Goal: Task Accomplishment & Management: Complete application form

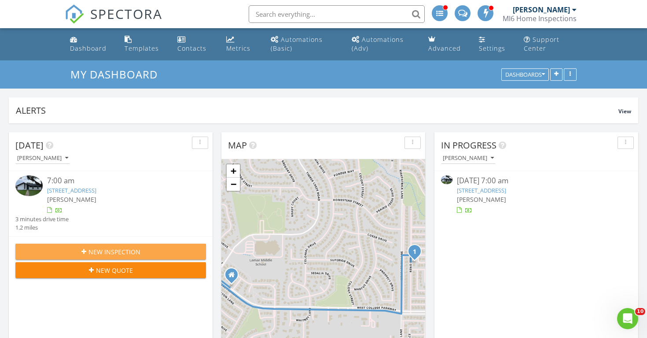
click at [120, 250] on span "New Inspection" at bounding box center [114, 251] width 52 height 9
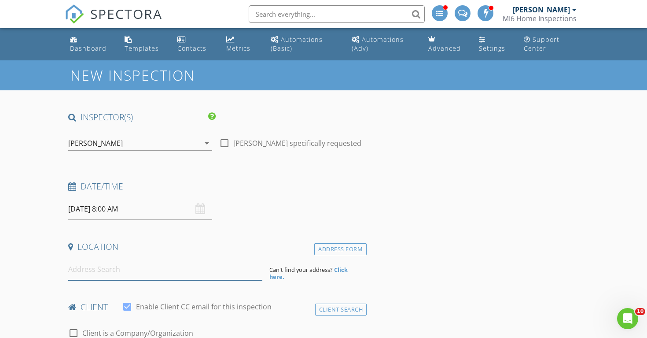
click at [77, 267] on input at bounding box center [165, 269] width 194 height 22
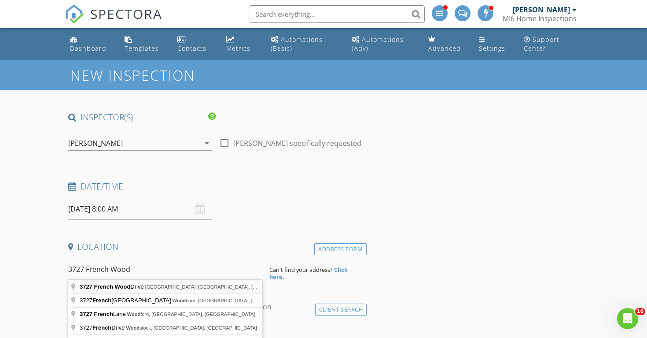
type input "3727 French Wood Drive, Arlington, TX, USA"
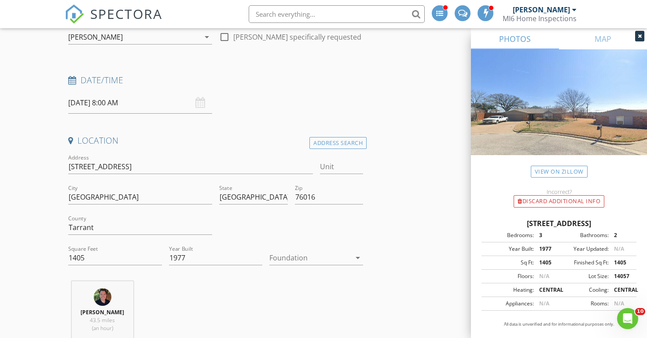
scroll to position [110, 0]
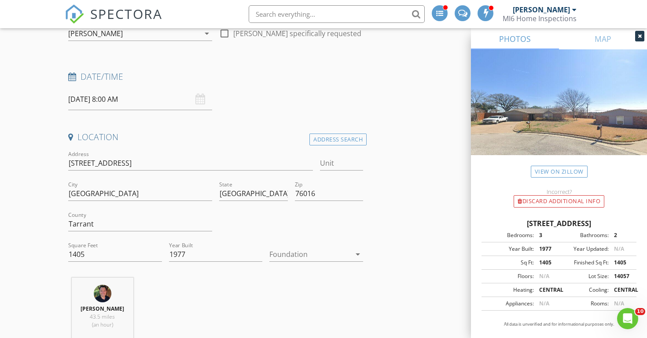
click at [358, 254] on icon "arrow_drop_down" at bounding box center [357, 254] width 11 height 11
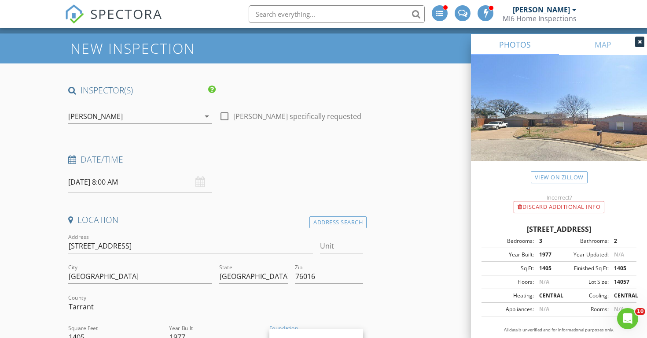
scroll to position [26, 0]
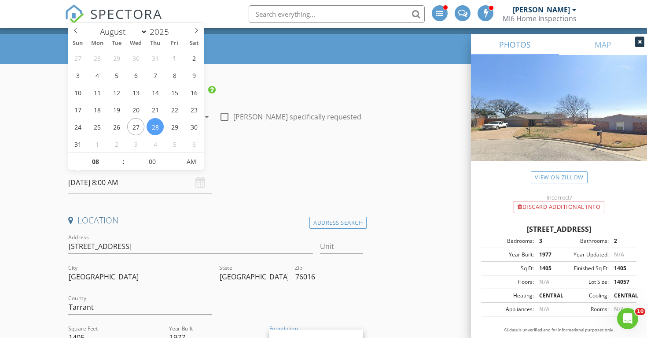
click at [111, 182] on input "[DATE] 8:00 AM" at bounding box center [140, 183] width 144 height 22
type input "07"
type input "55"
type input "08/28/2025 7:55 AM"
click at [177, 165] on span at bounding box center [176, 165] width 6 height 9
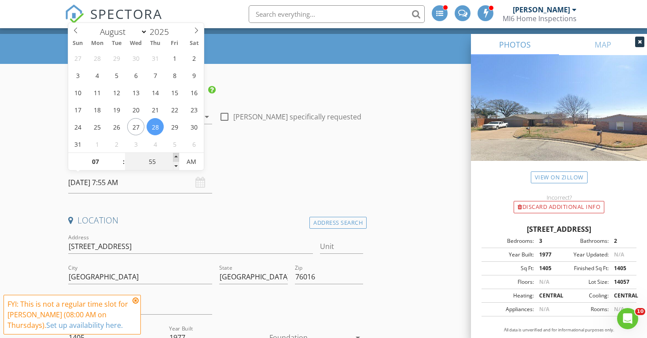
type input "08"
type input "00"
type input "[DATE] 8:00 AM"
click at [176, 157] on span at bounding box center [176, 157] width 6 height 9
type input "07"
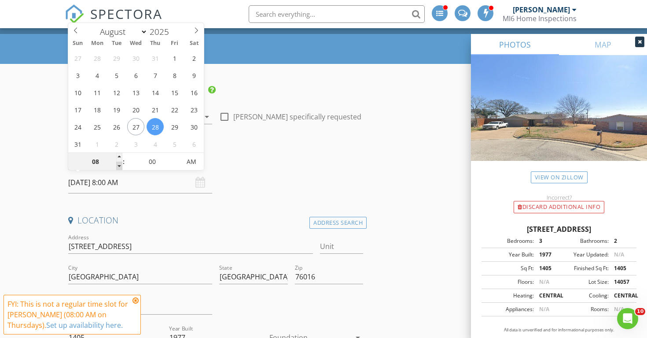
type input "[DATE] 7:00 AM"
click at [121, 166] on span at bounding box center [119, 165] width 6 height 9
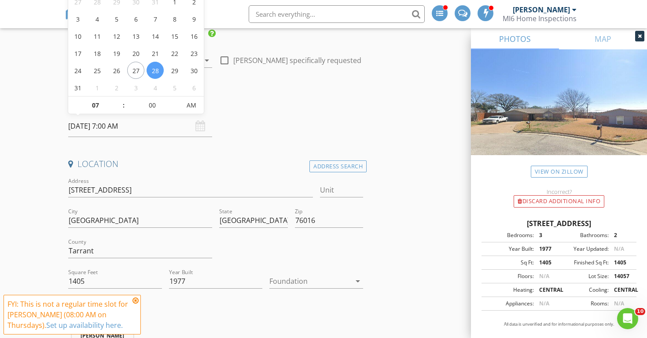
scroll to position [84, 0]
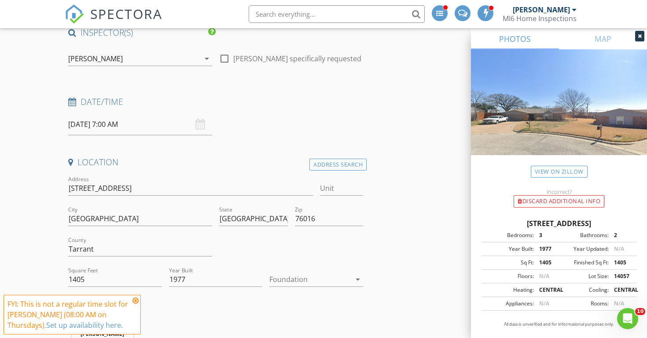
click at [286, 114] on div "Date/Time 08/28/2025 7:00 AM" at bounding box center [216, 115] width 302 height 39
click at [130, 301] on div "FYI: This is not a regular time slot for Graham Hunter (08:00 AM on Thursdays).…" at bounding box center [71, 314] width 129 height 32
click at [135, 301] on icon at bounding box center [135, 300] width 6 height 7
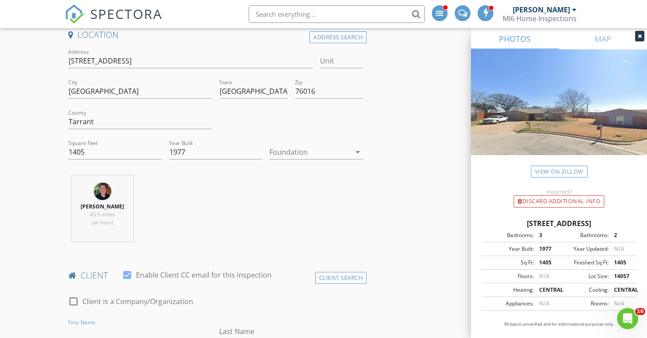
scroll to position [216, 0]
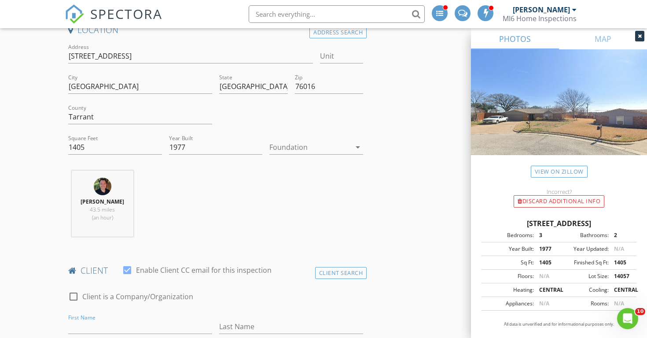
click at [358, 148] on icon "arrow_drop_down" at bounding box center [357, 147] width 11 height 11
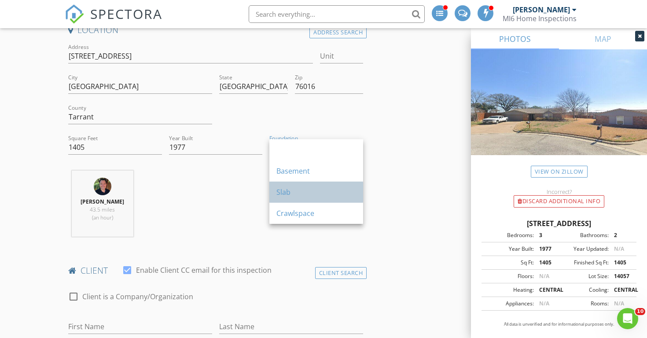
click at [293, 192] on div "Slab" at bounding box center [316, 192] width 80 height 11
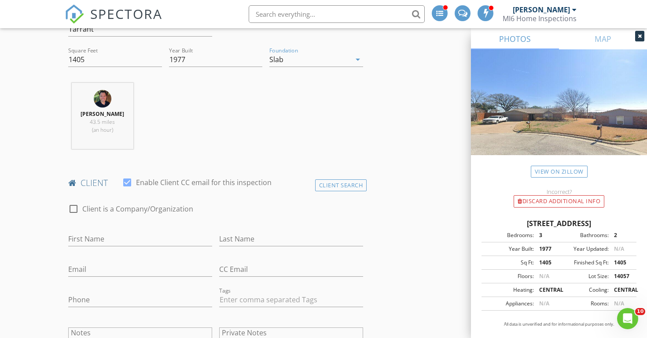
scroll to position [308, 0]
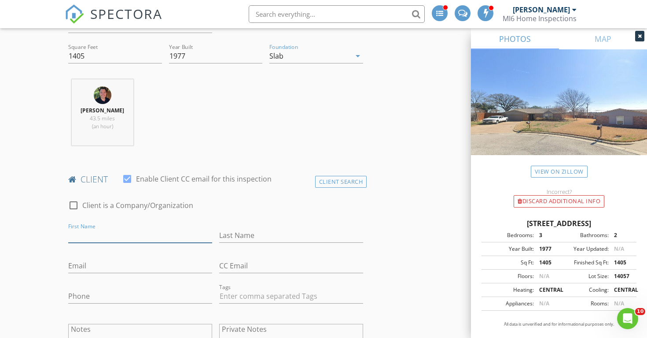
click at [84, 233] on input "First Name" at bounding box center [140, 235] width 144 height 15
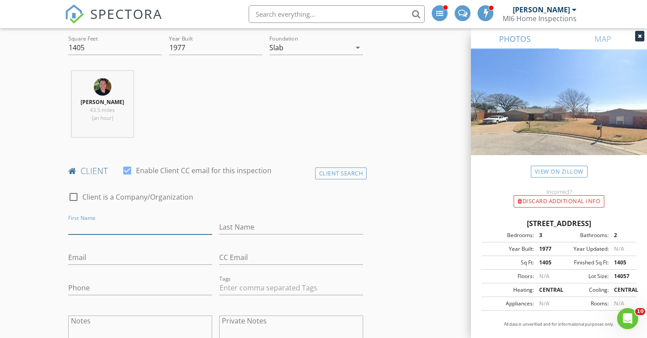
scroll to position [317, 0]
type input "Saskija"
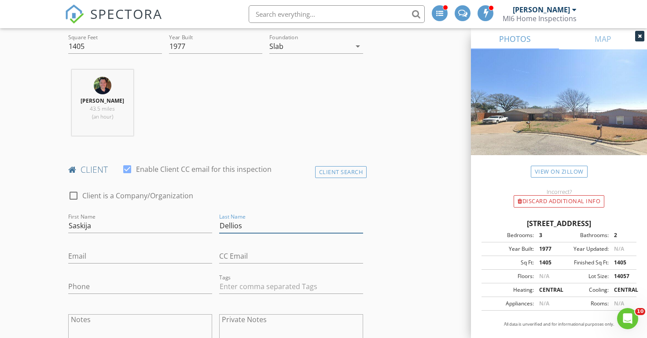
type input "Dellios"
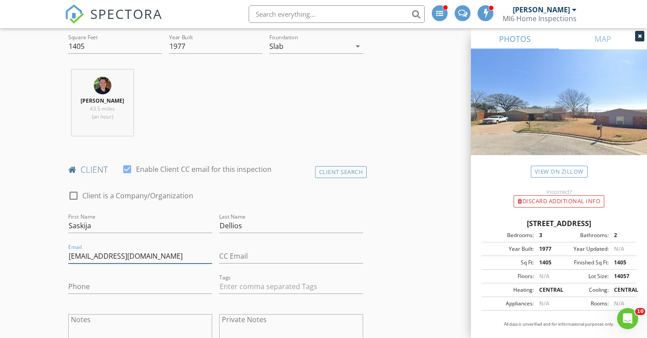
type input "saskijadellios@outlook.com"
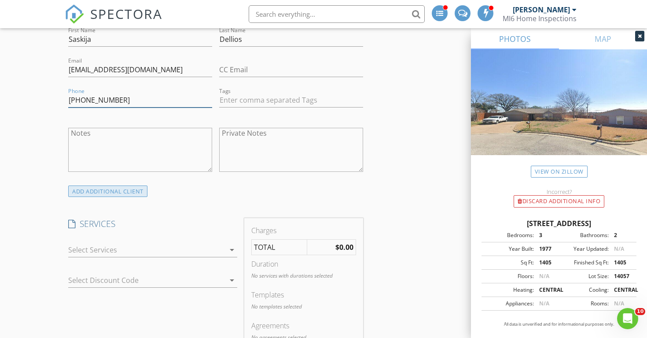
scroll to position [507, 0]
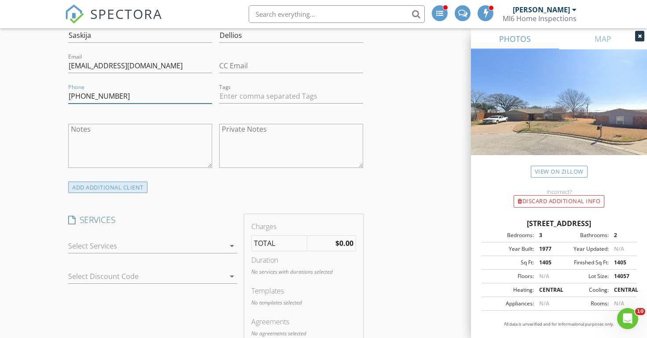
type input "303-506-3550"
click at [97, 185] on div "ADD ADDITIONAL client" at bounding box center [107, 187] width 79 height 12
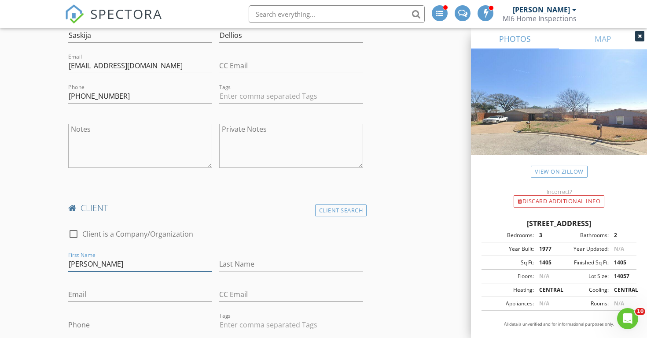
type input "William"
type input "Dellios"
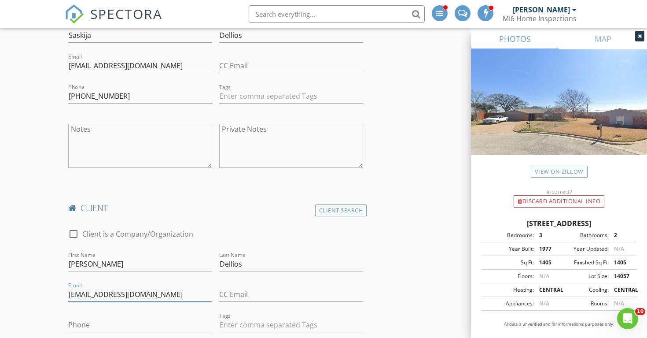
type input "wcdellios@gmail.com"
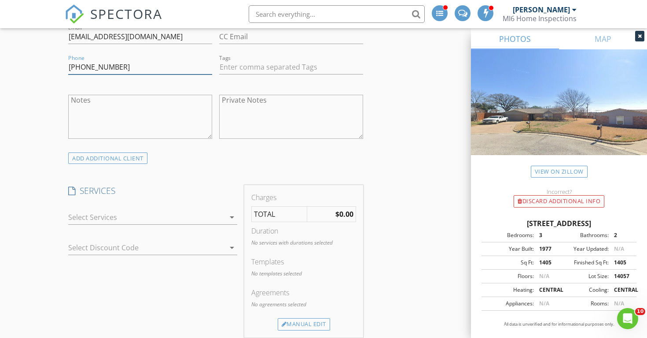
scroll to position [769, 0]
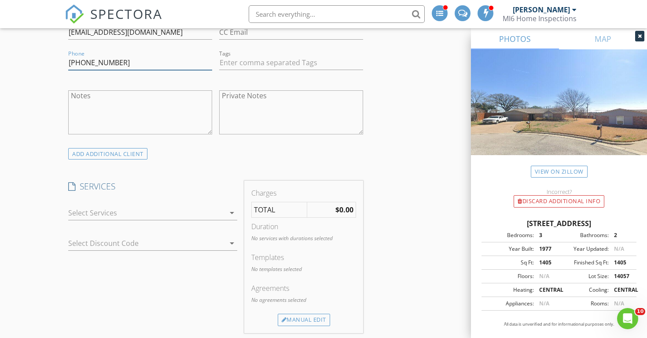
type input "720-779-4121"
click at [231, 212] on icon "arrow_drop_down" at bounding box center [232, 212] width 11 height 11
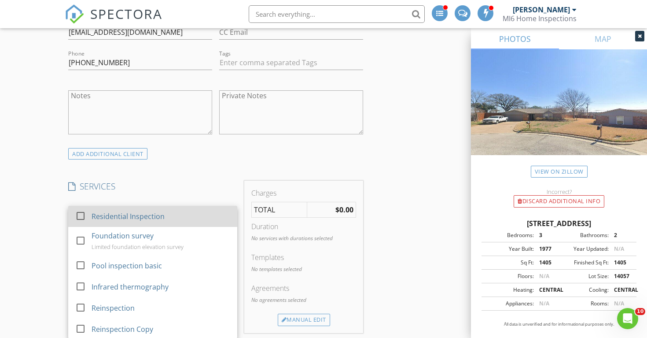
click at [81, 213] on div at bounding box center [80, 215] width 15 height 15
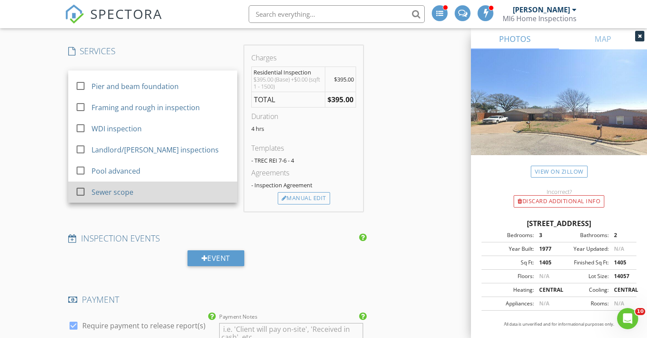
scroll to position [907, 0]
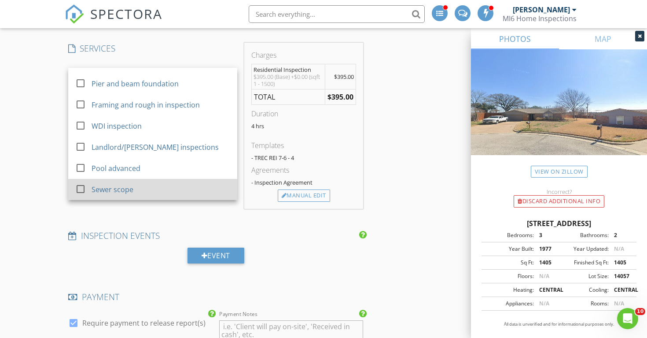
click at [80, 187] on div at bounding box center [80, 188] width 15 height 15
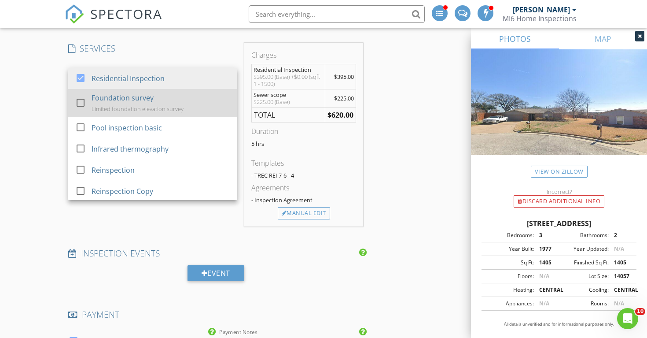
scroll to position [0, 0]
click at [81, 100] on div at bounding box center [80, 102] width 15 height 15
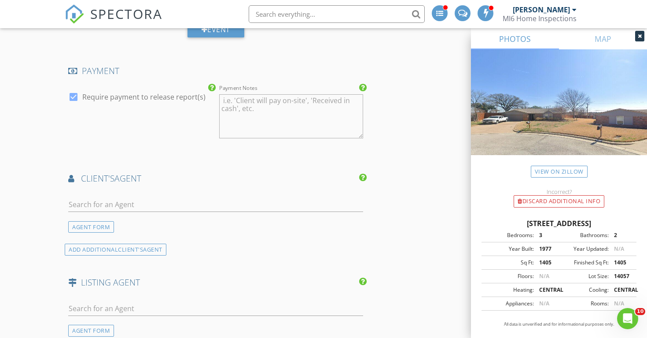
scroll to position [1170, 0]
click at [90, 203] on input "text" at bounding box center [215, 203] width 295 height 15
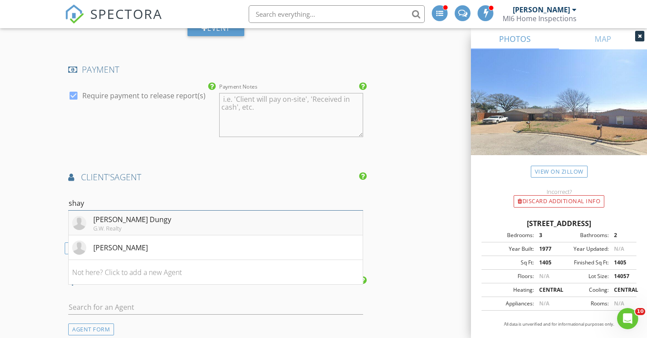
type input "shay"
click at [118, 218] on div "Shay Lang Dungy" at bounding box center [132, 219] width 78 height 11
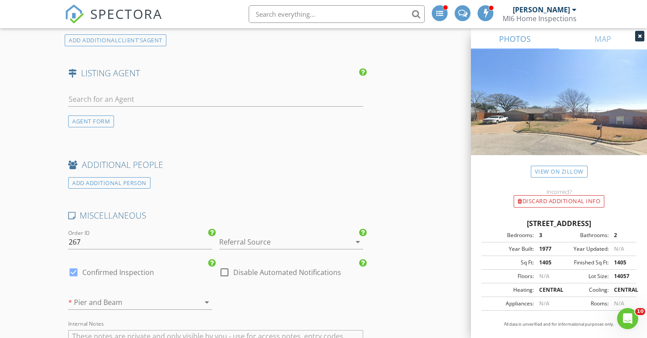
scroll to position [1565, 0]
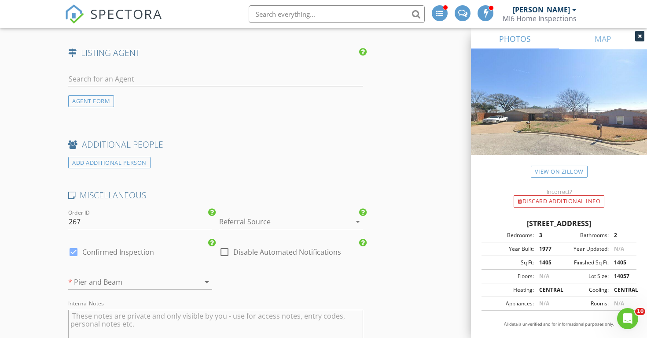
click at [356, 217] on icon "arrow_drop_down" at bounding box center [357, 221] width 11 height 11
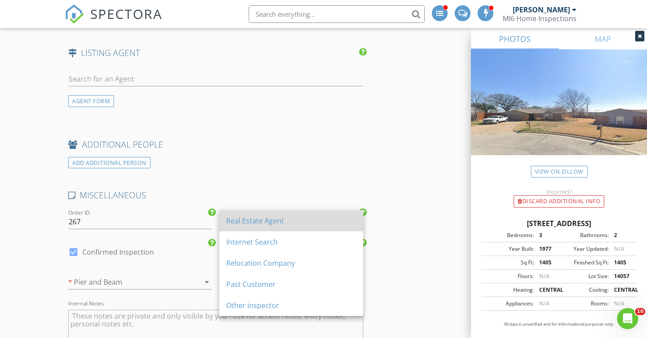
click at [266, 223] on div "Real Estate Agent" at bounding box center [291, 220] width 130 height 11
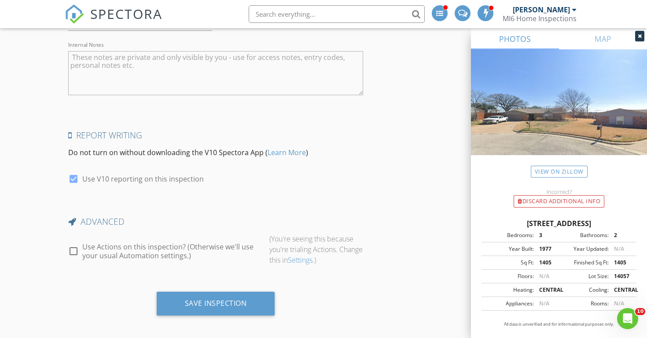
scroll to position [1824, 0]
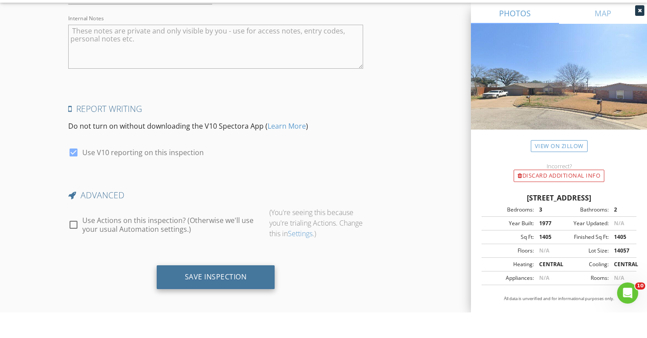
click at [216, 297] on div "Save Inspection" at bounding box center [216, 301] width 62 height 9
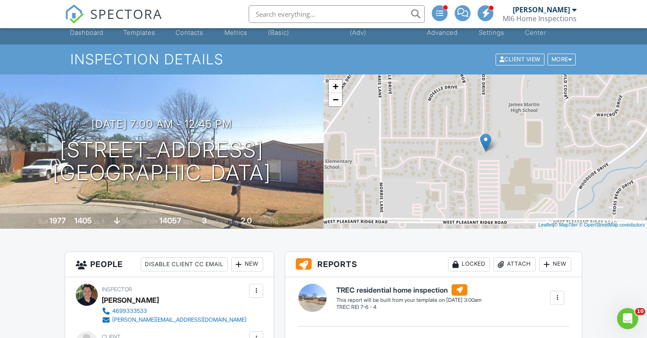
scroll to position [13, 0]
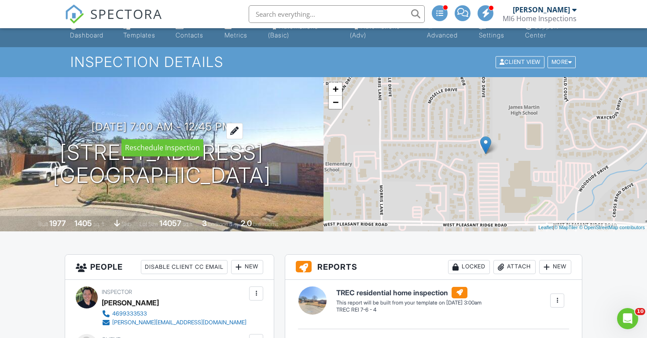
click at [228, 124] on h3 "08/28/2025 7:00 am - 12:45 pm" at bounding box center [162, 127] width 140 height 12
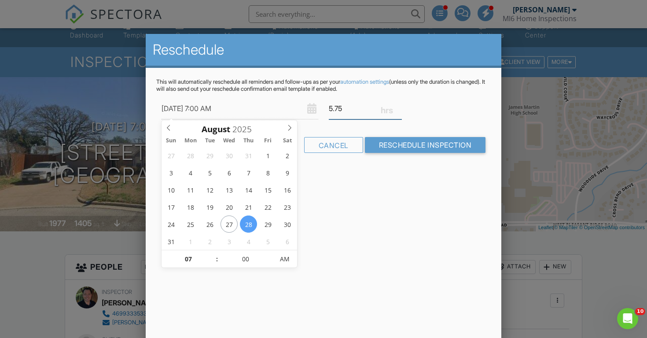
type input "6"
click at [399, 108] on input "6" at bounding box center [365, 109] width 73 height 22
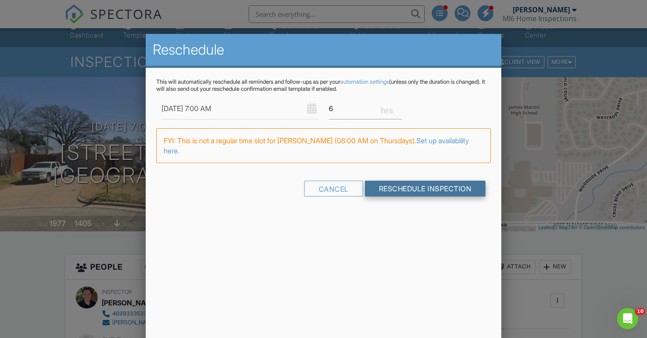
click at [397, 188] on input "Reschedule Inspection" at bounding box center [425, 188] width 121 height 16
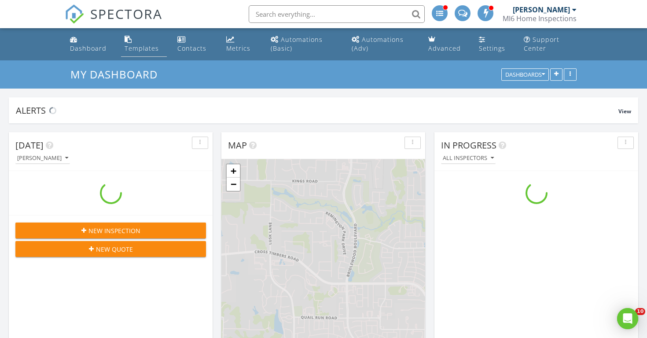
scroll to position [801, 647]
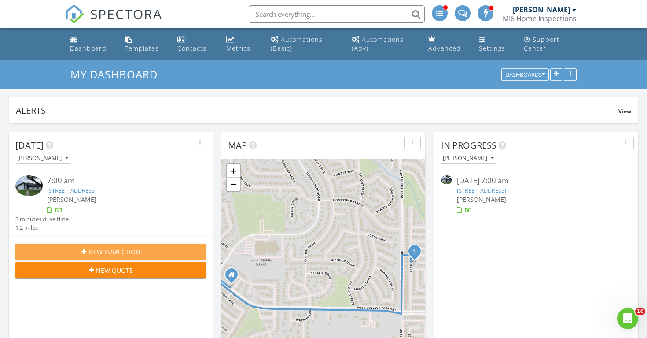
click at [107, 247] on span "New Inspection" at bounding box center [114, 251] width 52 height 9
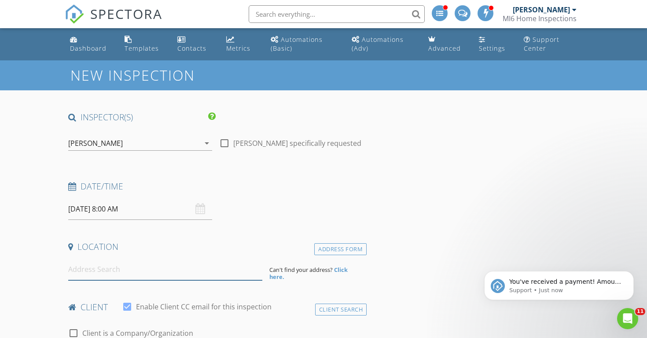
click at [83, 268] on input at bounding box center [165, 269] width 194 height 22
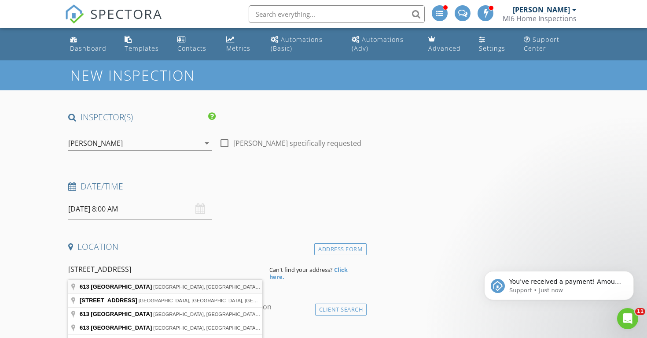
type input "613 East Avenue F, Midlothian, TX, USA"
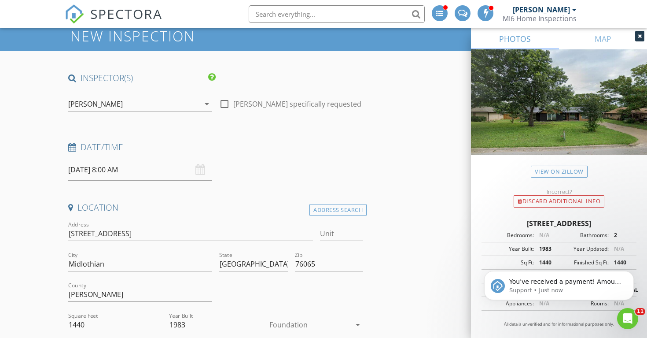
scroll to position [35, 0]
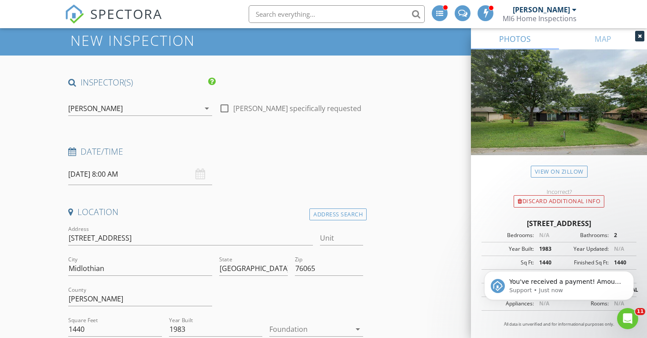
click at [198, 173] on div "[DATE] 8:00 AM" at bounding box center [140, 174] width 144 height 22
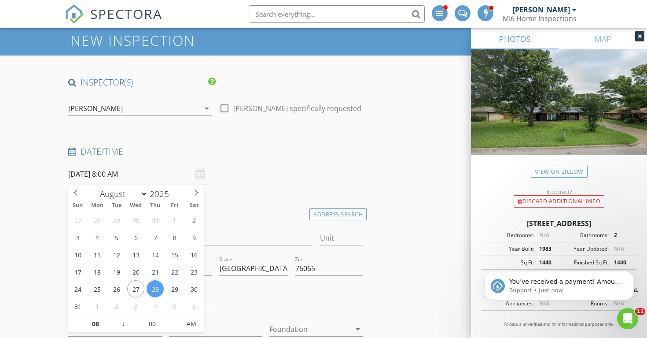
click at [116, 170] on input "[DATE] 8:00 AM" at bounding box center [140, 174] width 144 height 22
type input "08/29/2025 8:00 AM"
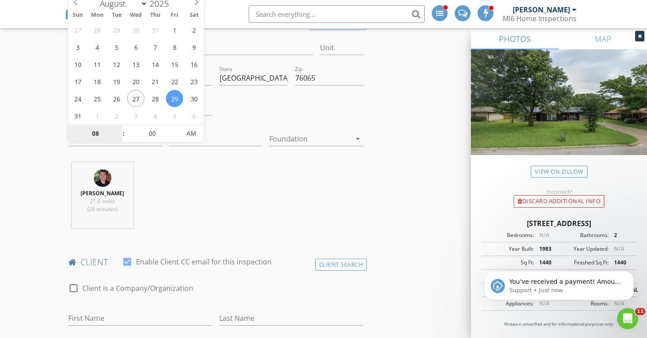
scroll to position [220, 0]
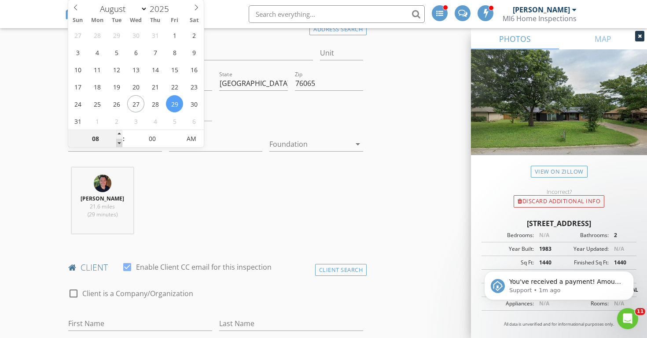
type input "07"
type input "08/29/2025 7:00 AM"
click at [118, 144] on span at bounding box center [119, 143] width 6 height 9
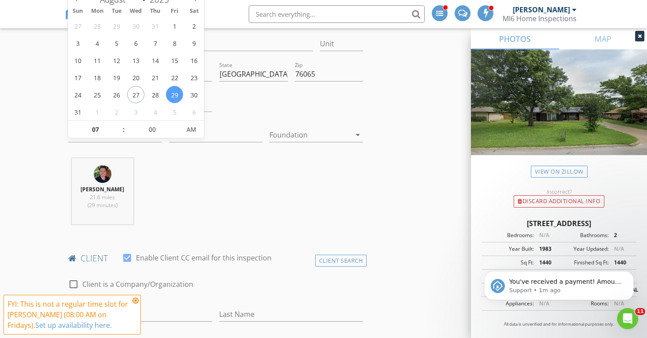
scroll to position [232, 0]
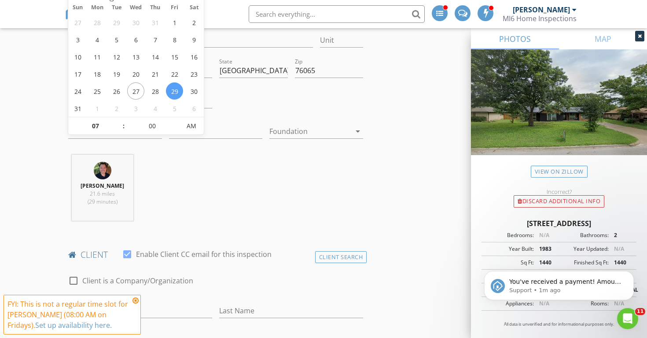
click at [358, 130] on icon "arrow_drop_down" at bounding box center [357, 131] width 11 height 11
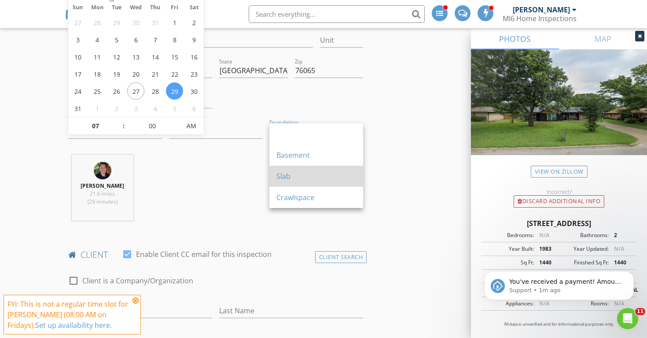
click at [284, 176] on div "Slab" at bounding box center [316, 176] width 80 height 11
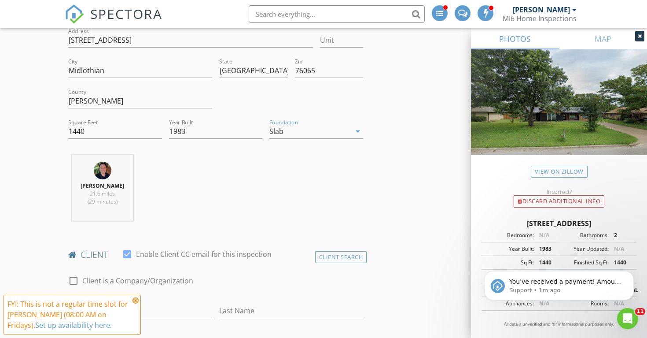
click at [547, 129] on img at bounding box center [559, 112] width 176 height 127
click at [554, 171] on link "View on Zillow" at bounding box center [559, 171] width 57 height 12
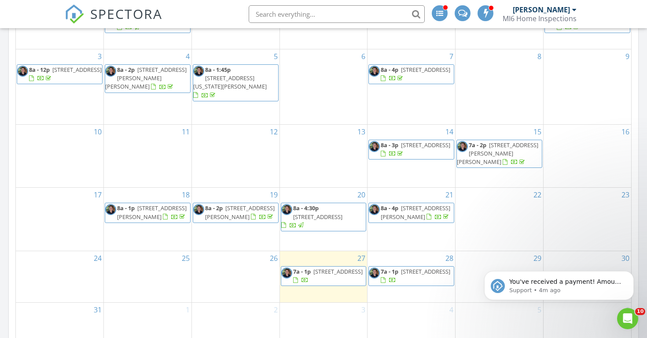
scroll to position [472, 0]
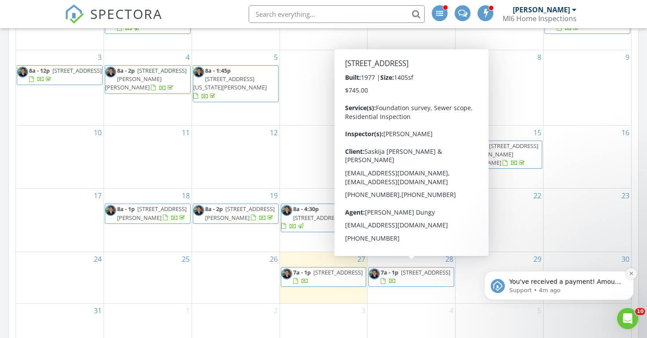
click at [631, 275] on icon "Dismiss notification" at bounding box center [631, 273] width 5 height 5
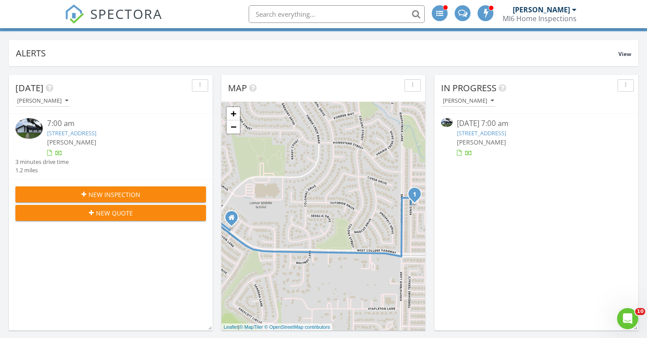
scroll to position [54, 0]
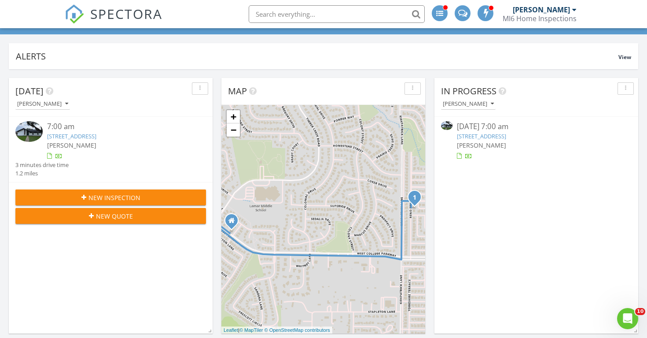
click at [111, 198] on span "New Inspection" at bounding box center [114, 197] width 52 height 9
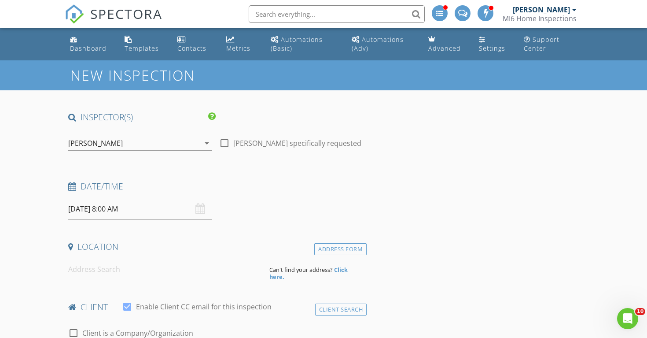
click at [128, 209] on input "[DATE] 8:00 AM" at bounding box center [140, 209] width 144 height 22
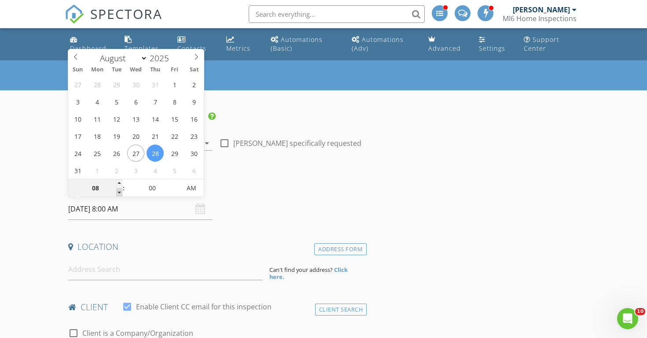
type input "07"
click at [119, 194] on span at bounding box center [119, 192] width 6 height 9
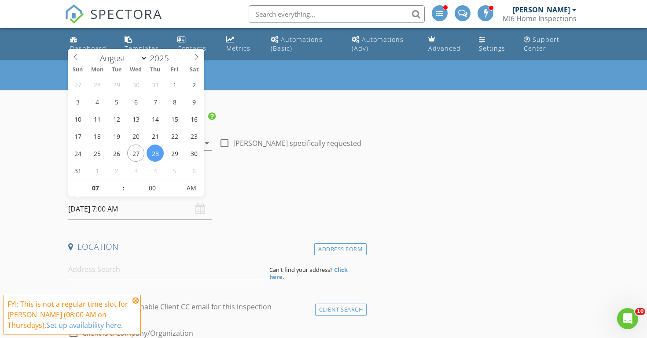
click at [293, 215] on div "Date/Time [DATE] 7:00 AM" at bounding box center [216, 199] width 302 height 39
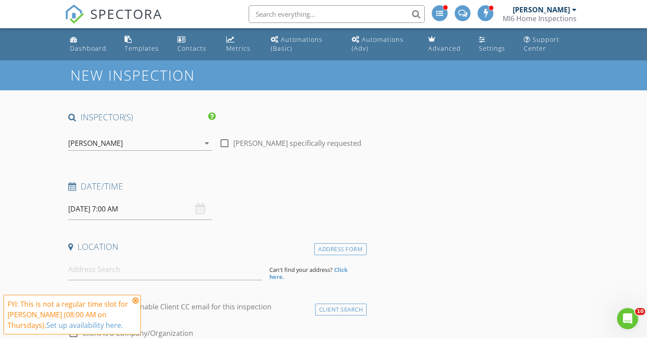
click at [90, 210] on input "[DATE] 7:00 AM" at bounding box center [140, 209] width 144 height 22
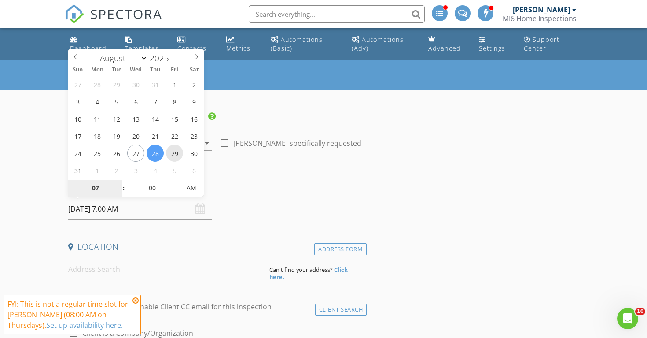
type input "[DATE] 7:00 AM"
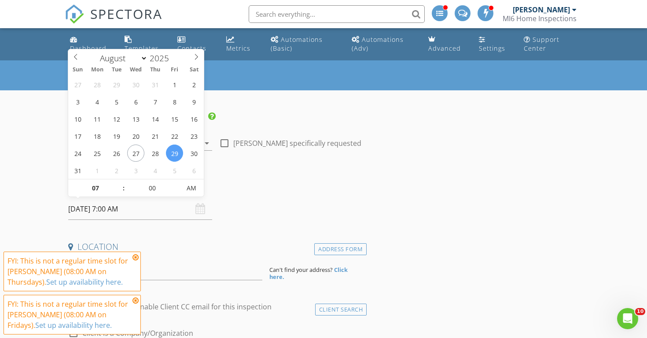
click at [135, 257] on icon at bounding box center [135, 256] width 6 height 7
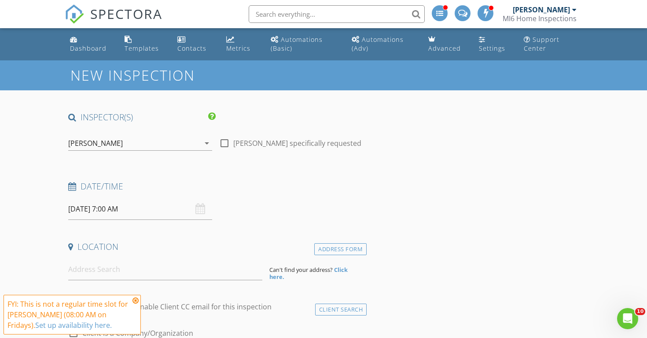
click at [135, 300] on icon at bounding box center [135, 300] width 6 height 7
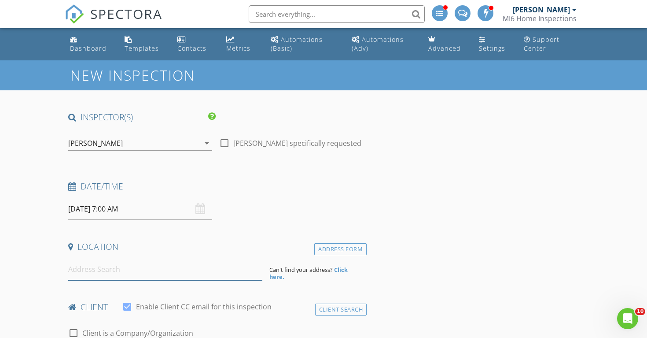
click at [86, 268] on input at bounding box center [165, 269] width 194 height 22
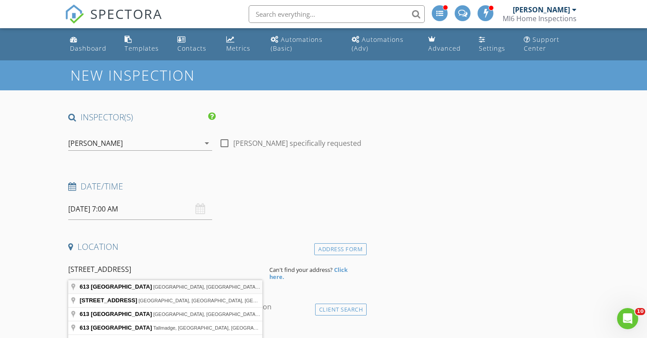
type input "613 East Avenue F, Midlothian, TX, USA"
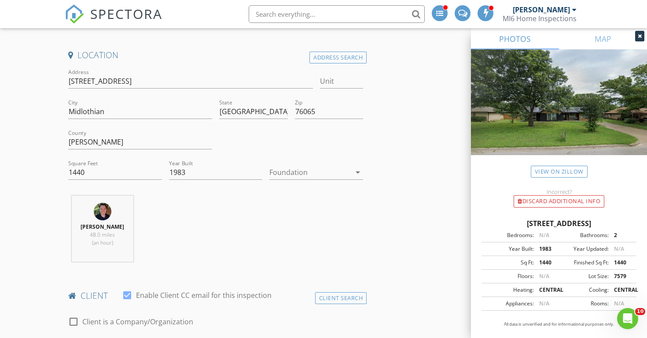
scroll to position [196, 0]
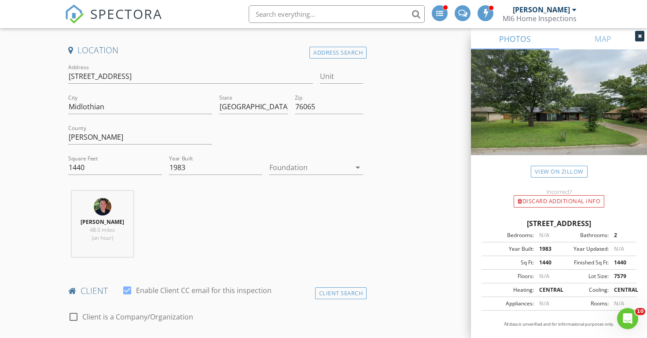
click at [356, 166] on icon "arrow_drop_down" at bounding box center [357, 167] width 11 height 11
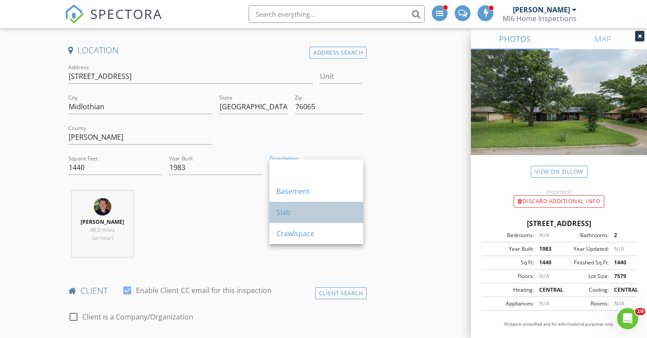
click at [282, 210] on div "Slab" at bounding box center [316, 212] width 80 height 11
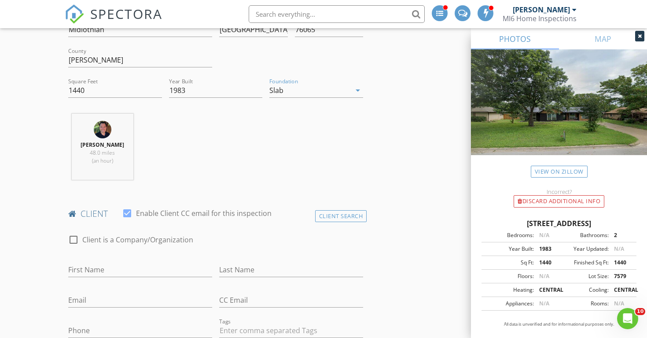
scroll to position [284, 0]
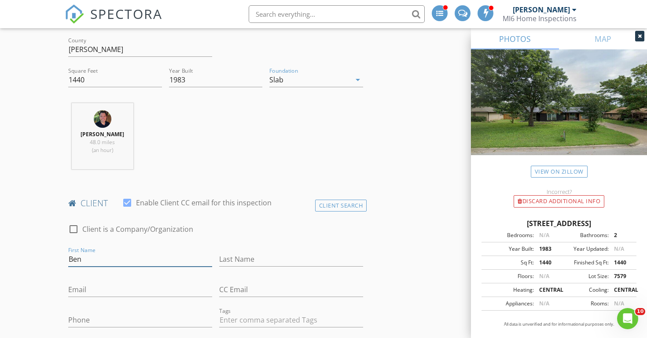
type input "Ben"
type input "[PERSON_NAME]"
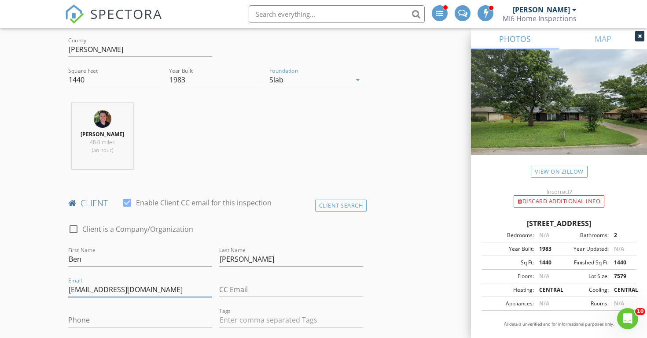
type input "[EMAIL_ADDRESS][DOMAIN_NAME]"
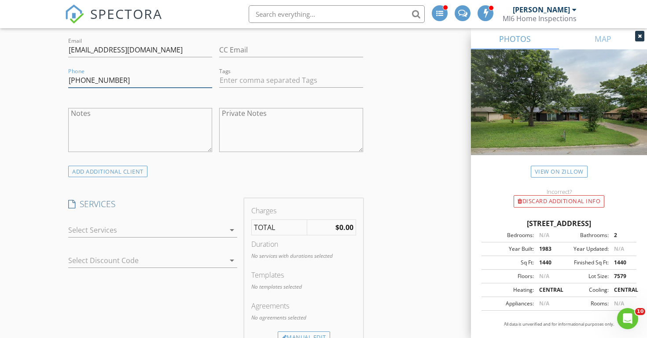
scroll to position [521, 0]
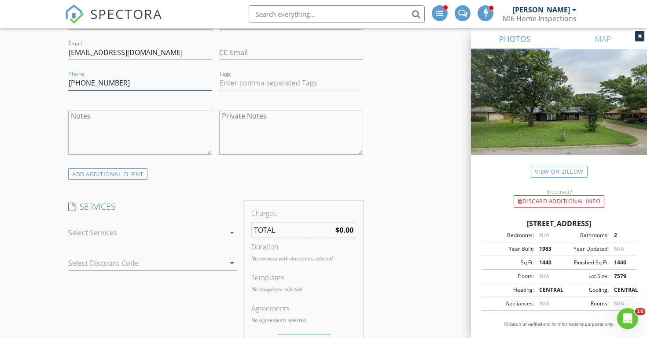
type input "[PHONE_NUMBER]"
click at [232, 231] on icon "arrow_drop_down" at bounding box center [232, 232] width 11 height 11
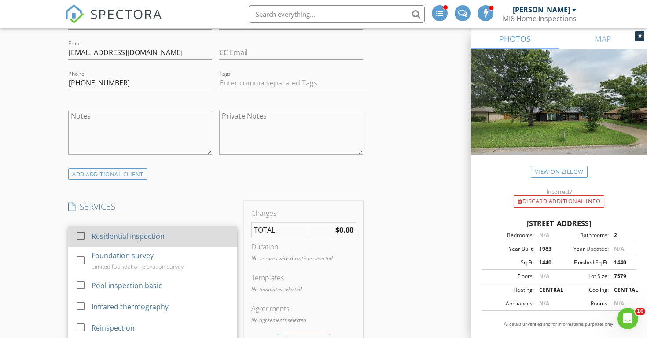
click at [83, 234] on div at bounding box center [80, 235] width 15 height 15
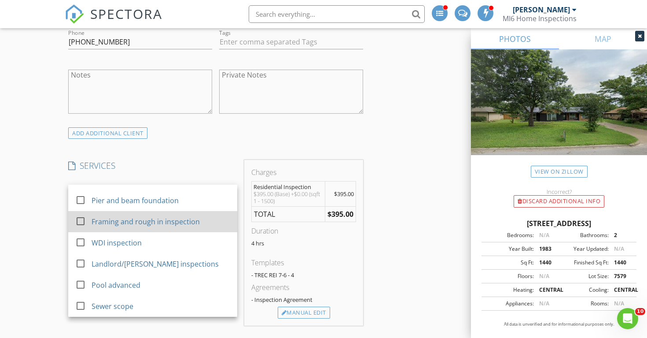
scroll to position [572, 0]
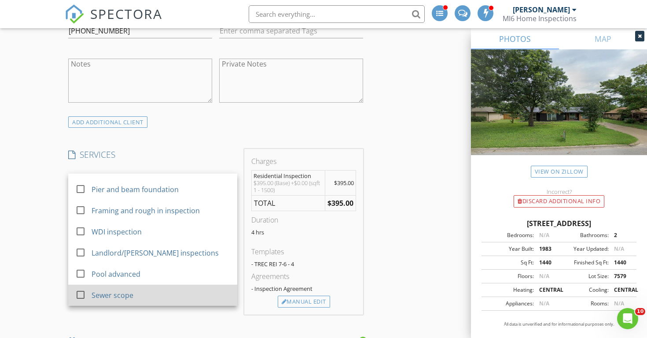
click at [81, 293] on div at bounding box center [80, 294] width 15 height 15
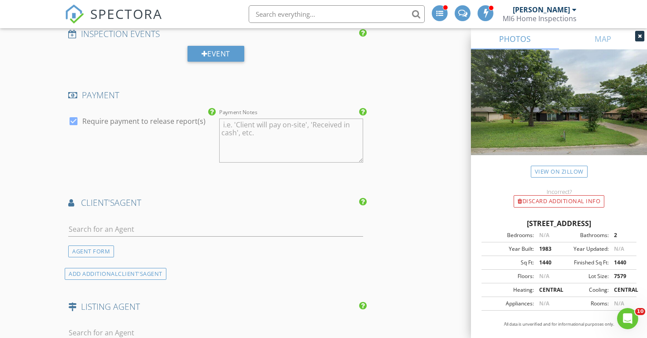
scroll to position [898, 0]
click at [87, 226] on input "text" at bounding box center [215, 228] width 295 height 15
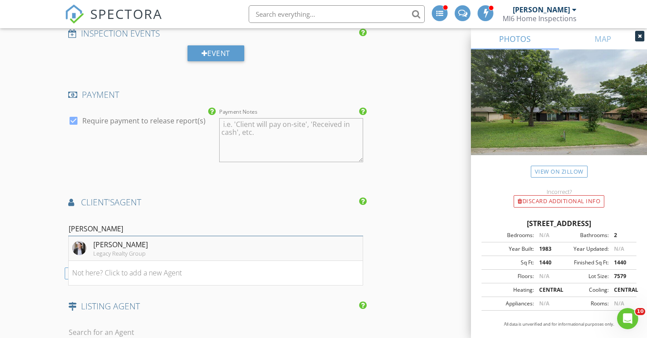
type input "bob"
click at [124, 249] on div "Legacy Realty Group" at bounding box center [120, 252] width 55 height 7
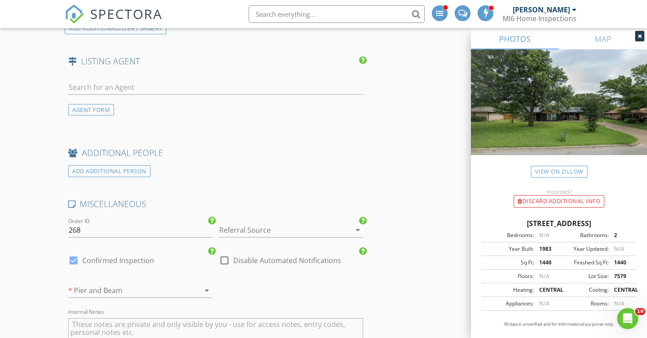
scroll to position [1316, 0]
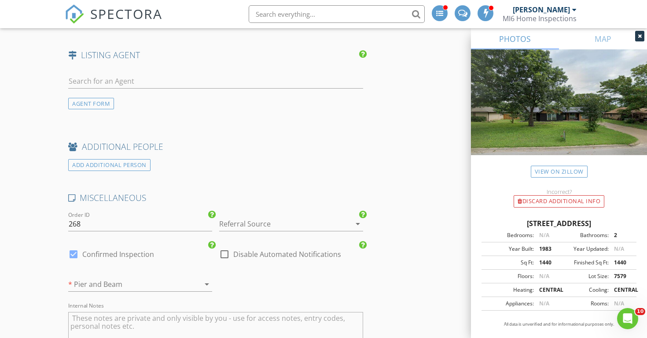
click at [358, 219] on icon "arrow_drop_down" at bounding box center [357, 223] width 11 height 11
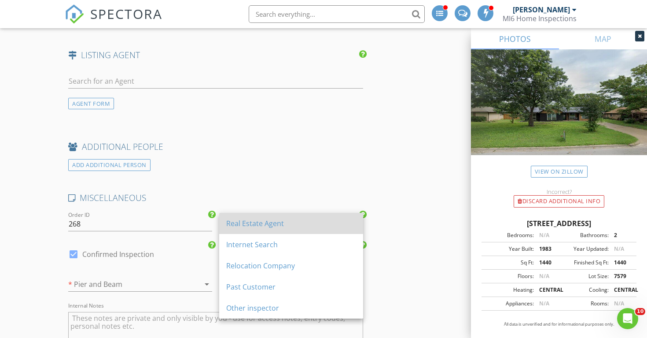
click at [268, 224] on div "Real Estate Agent" at bounding box center [291, 223] width 130 height 11
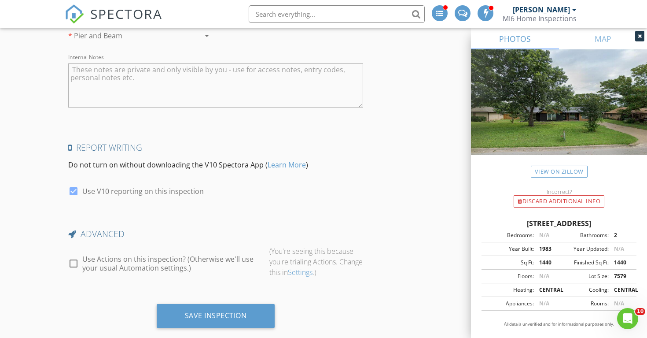
scroll to position [1577, 0]
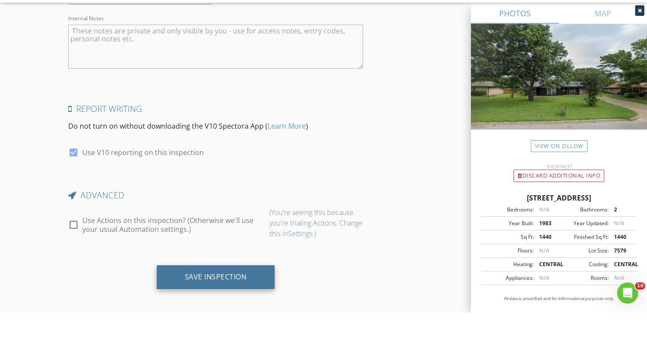
click at [200, 297] on div "Save Inspection" at bounding box center [216, 301] width 62 height 9
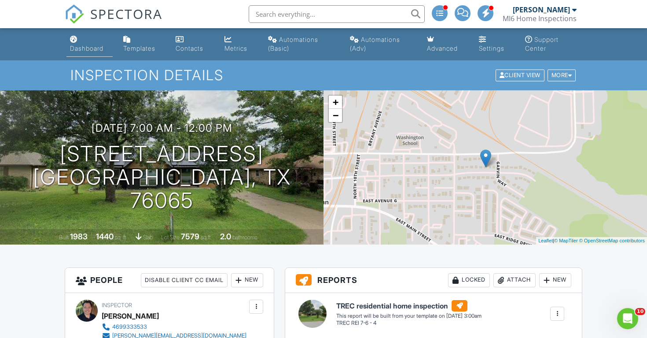
click at [84, 47] on div "Dashboard" at bounding box center [86, 47] width 33 height 7
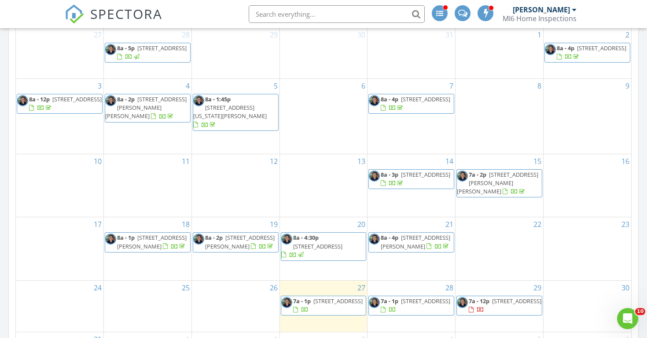
scroll to position [442, 0]
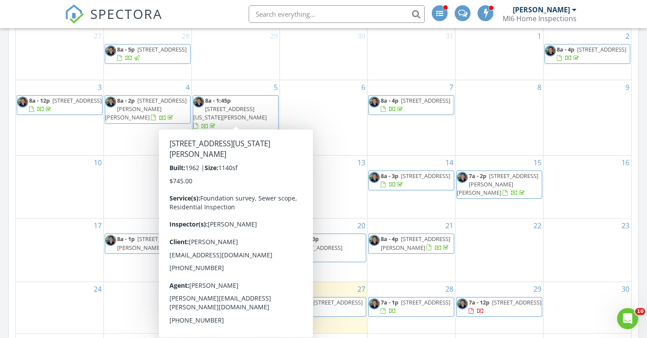
click at [390, 52] on div "31" at bounding box center [411, 54] width 88 height 51
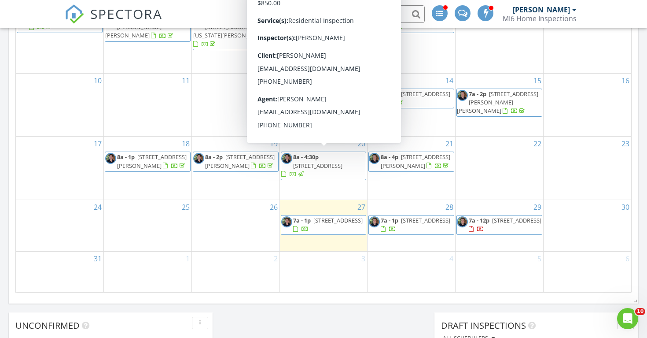
scroll to position [528, 0]
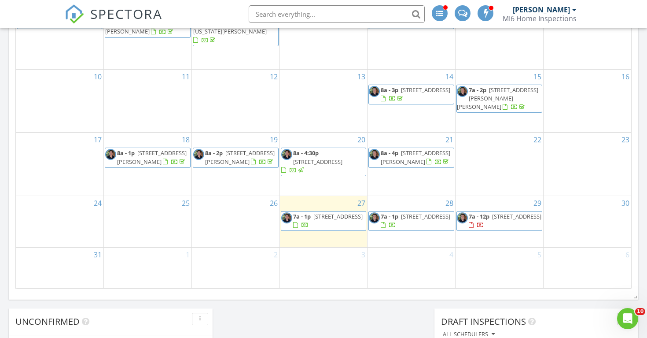
click at [328, 214] on span "709 Reno St, Lewisville 75077" at bounding box center [337, 216] width 49 height 8
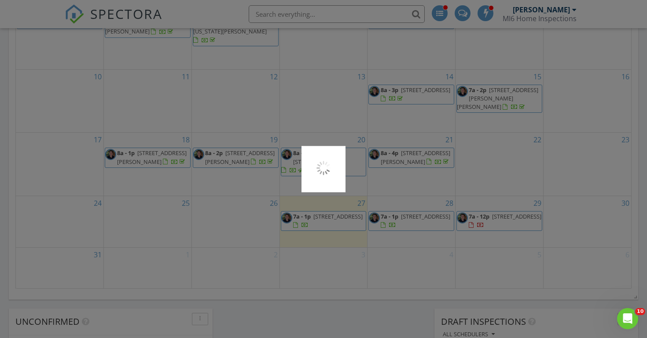
click at [328, 214] on div at bounding box center [323, 169] width 647 height 338
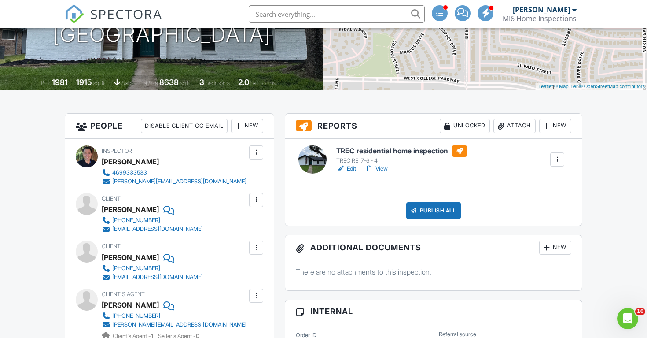
click at [351, 168] on link "Edit" at bounding box center [346, 168] width 20 height 9
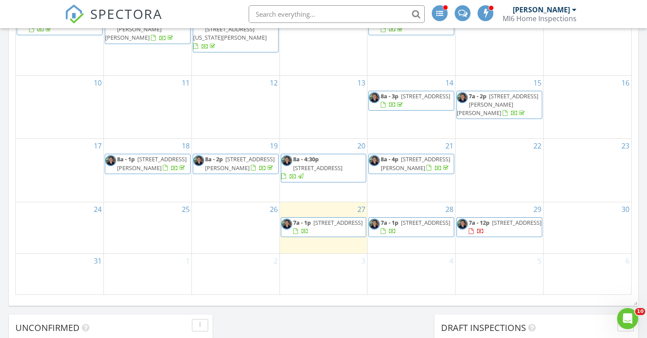
scroll to position [523, 0]
click at [317, 219] on span "709 Reno St, Lewisville 75077" at bounding box center [337, 221] width 49 height 8
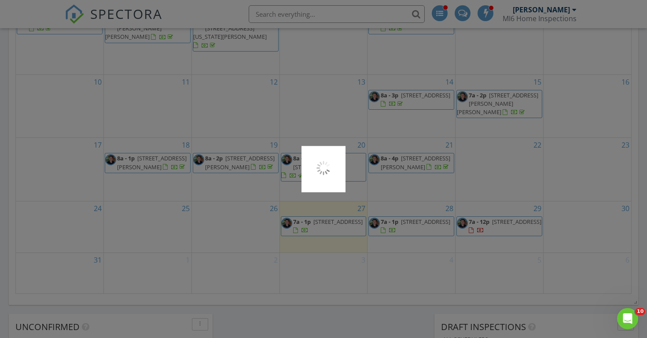
click at [317, 219] on div at bounding box center [323, 169] width 647 height 338
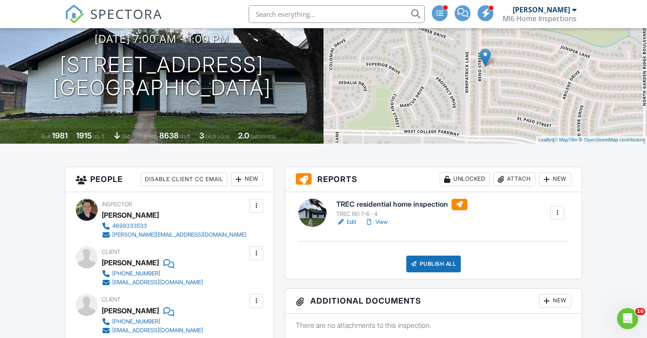
click at [351, 222] on link "Edit" at bounding box center [346, 221] width 20 height 9
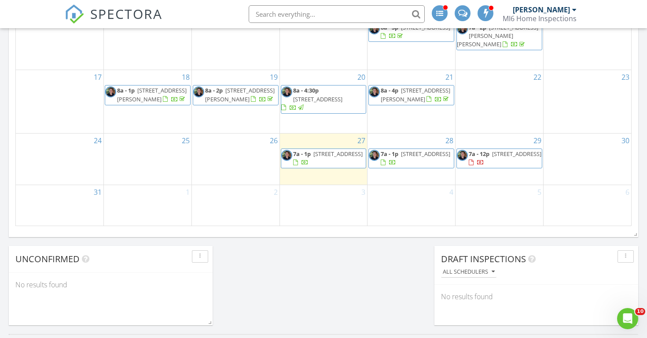
scroll to position [591, 0]
click at [492, 154] on span "613 E Avenue F, Midlothian 76065" at bounding box center [516, 154] width 49 height 8
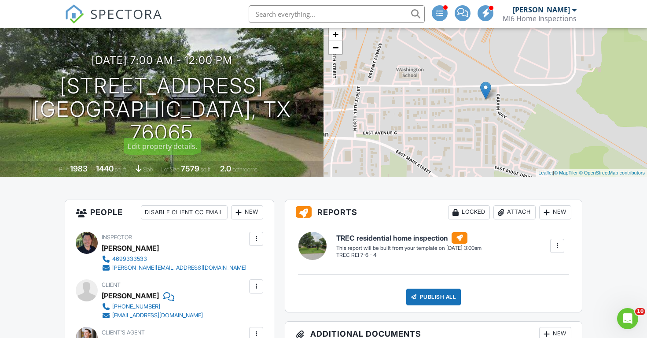
scroll to position [61, 0]
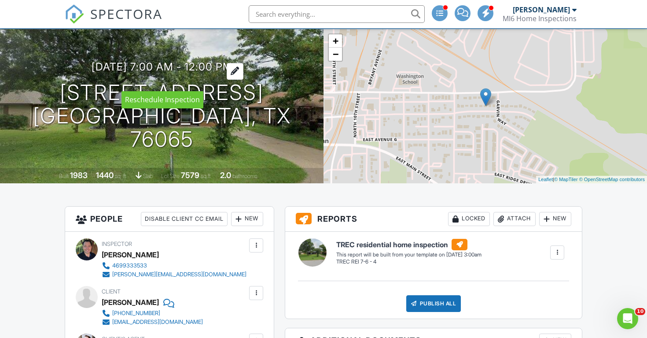
click at [225, 73] on h3 "08/29/2025 7:00 am - 12:00 pm" at bounding box center [162, 67] width 141 height 12
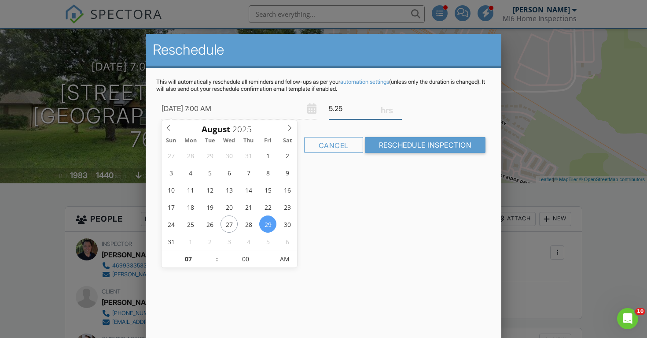
click at [398, 107] on input "5.25" at bounding box center [365, 109] width 73 height 22
click at [398, 107] on input "5.5" at bounding box center [365, 109] width 73 height 22
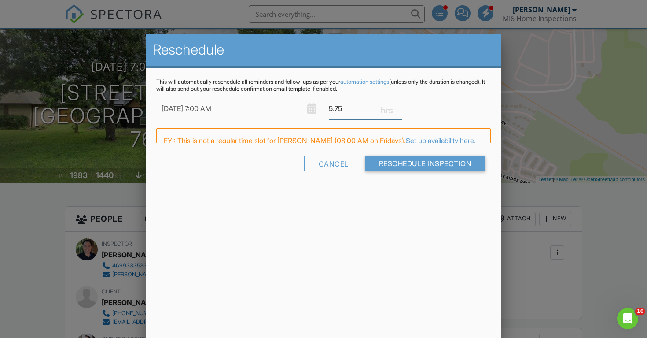
click at [398, 107] on input "5.75" at bounding box center [365, 109] width 73 height 22
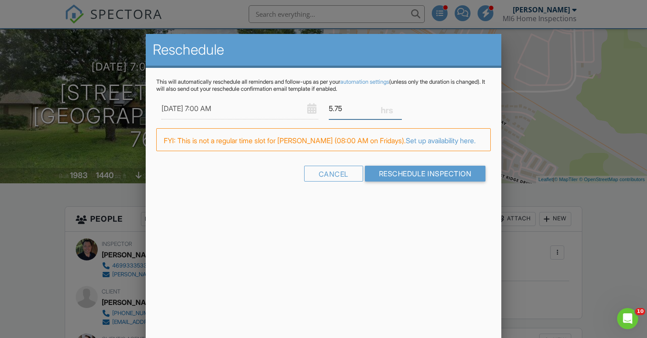
type input "6"
click at [398, 107] on input "6" at bounding box center [365, 109] width 73 height 22
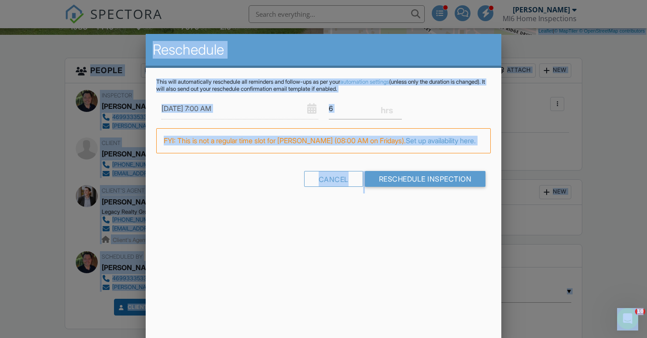
scroll to position [204, 0]
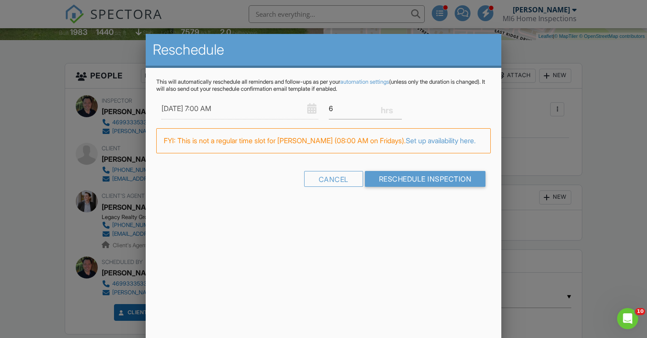
drag, startPoint x: 72, startPoint y: 45, endPoint x: 70, endPoint y: 1, distance: 43.6
click at [70, 1] on div at bounding box center [323, 167] width 647 height 422
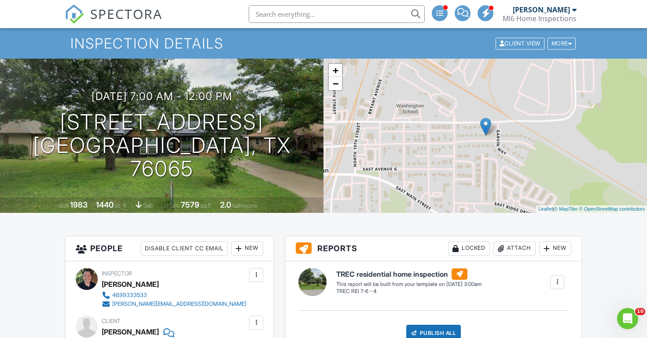
scroll to position [30, 0]
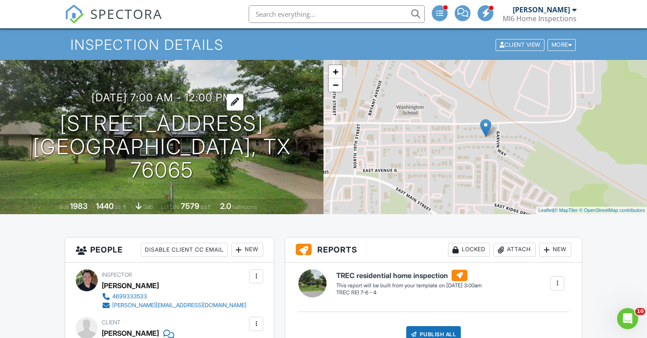
click at [211, 103] on h3 "08/29/2025 7:00 am - 12:00 pm" at bounding box center [162, 98] width 141 height 12
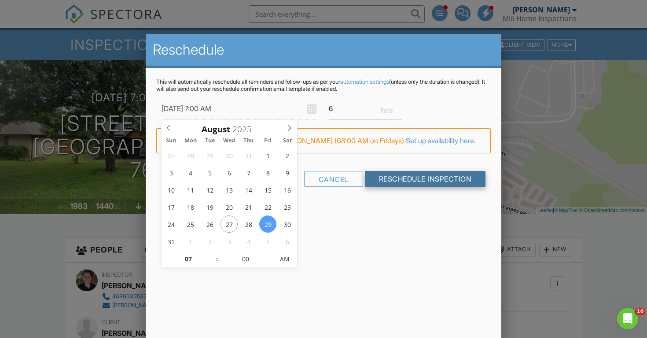
click at [393, 187] on input "Reschedule Inspection" at bounding box center [425, 179] width 121 height 16
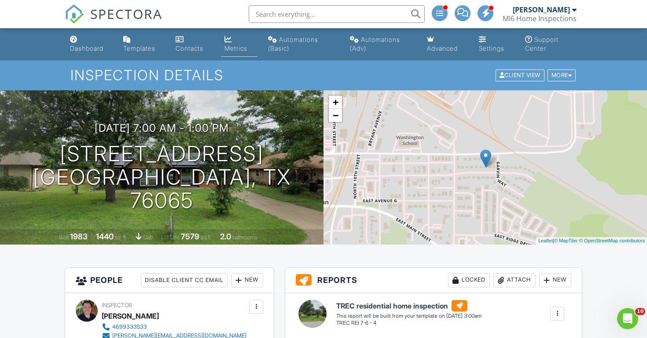
click at [230, 47] on div "Metrics" at bounding box center [235, 47] width 23 height 7
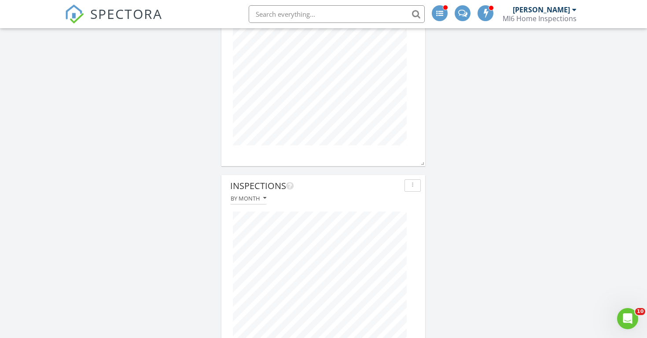
scroll to position [1379, 0]
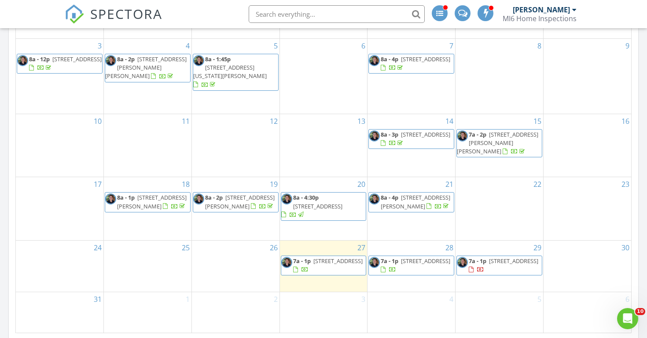
scroll to position [485, 0]
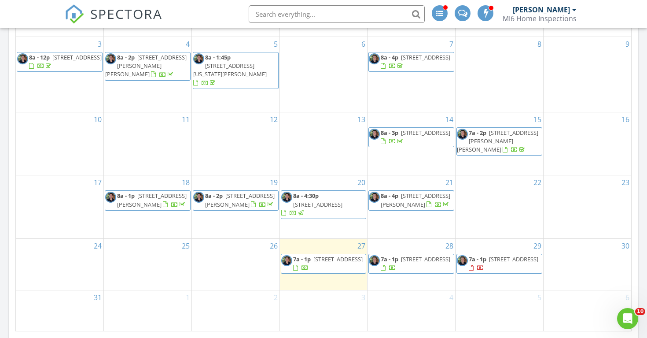
click at [346, 255] on span "709 Reno St, Lewisville 75077" at bounding box center [337, 259] width 49 height 8
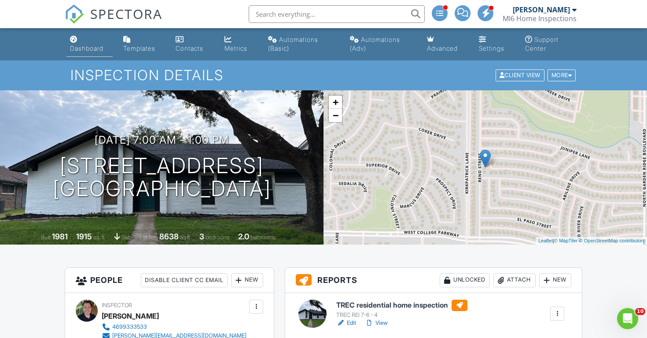
click at [80, 46] on div "Dashboard" at bounding box center [86, 47] width 33 height 7
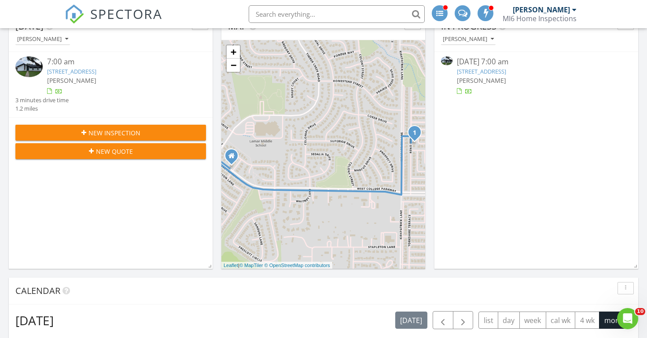
scroll to position [116, 0]
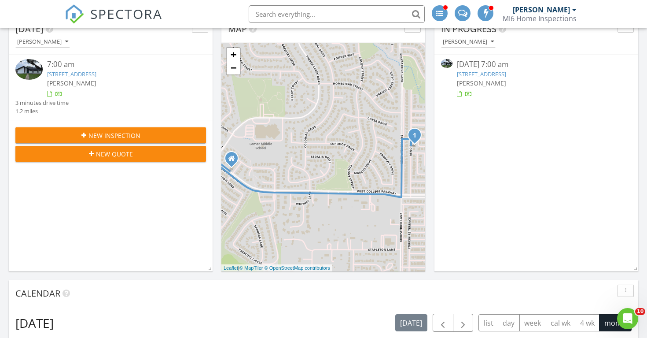
click at [109, 131] on span "New Inspection" at bounding box center [114, 135] width 52 height 9
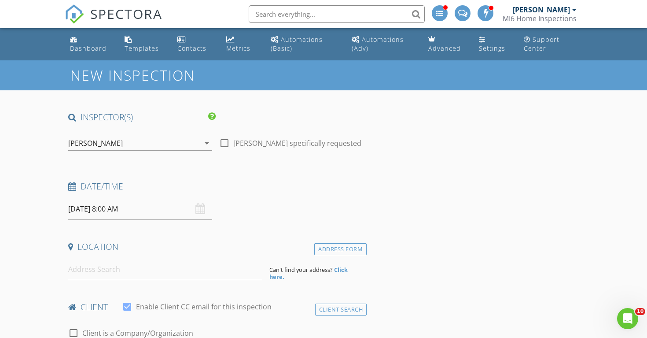
click at [105, 210] on input "[DATE] 8:00 AM" at bounding box center [140, 209] width 144 height 22
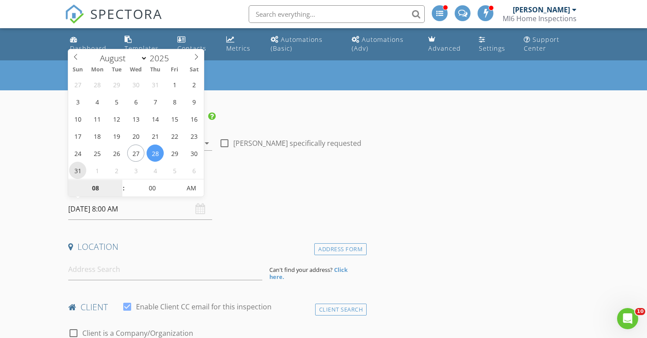
type input "08/31/2025 8:00 AM"
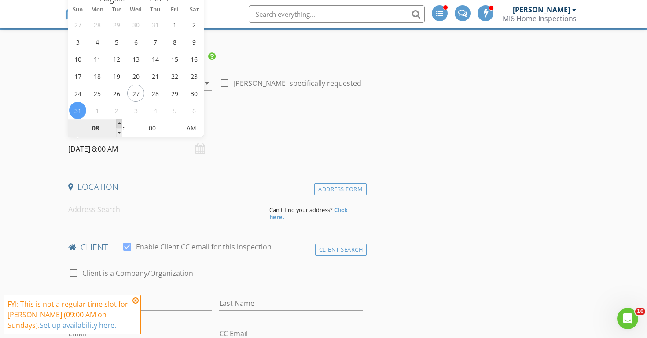
scroll to position [65, 0]
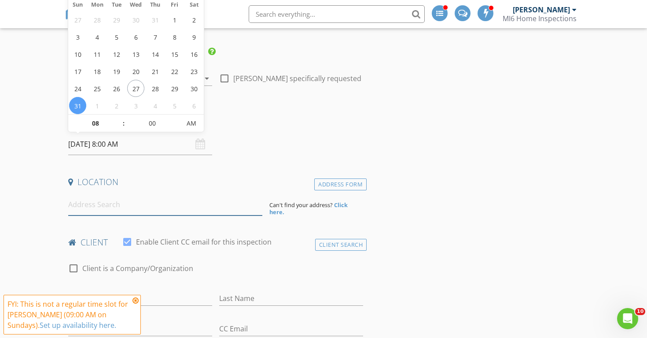
click at [77, 208] on input at bounding box center [165, 205] width 194 height 22
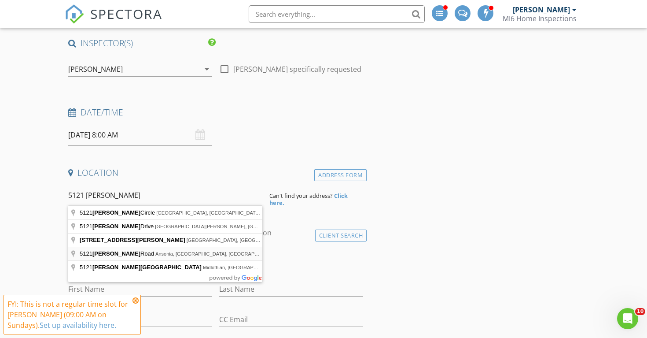
scroll to position [71, 0]
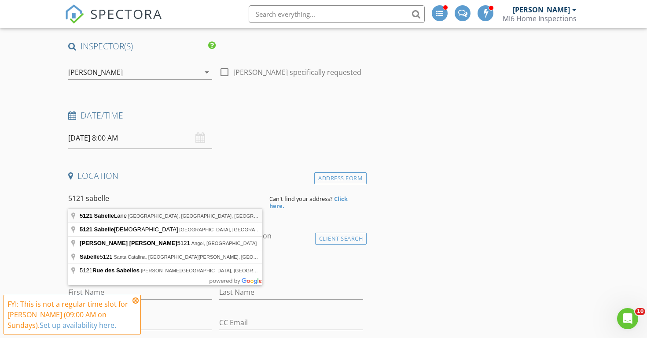
type input "5121 Sabelle Lane, Fort Worth, TX, USA"
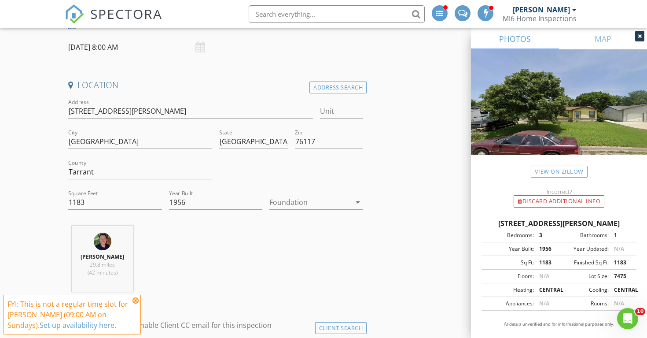
scroll to position [162, 0]
click at [358, 200] on icon "arrow_drop_down" at bounding box center [357, 201] width 11 height 11
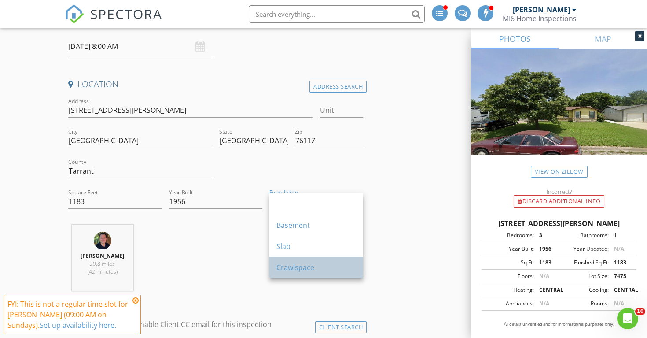
click at [303, 266] on div "Crawlspace" at bounding box center [316, 267] width 80 height 11
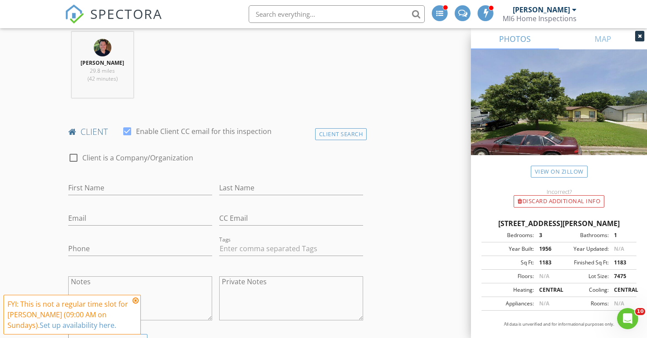
scroll to position [359, 0]
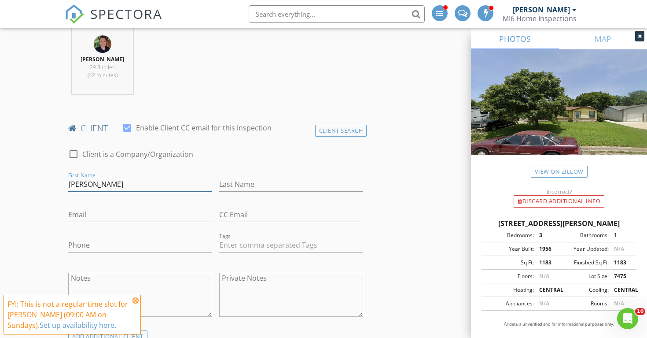
type input "[PERSON_NAME]"
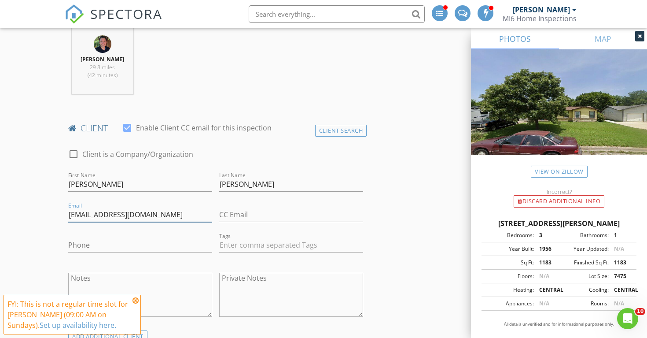
type input "[EMAIL_ADDRESS][DOMAIN_NAME]"
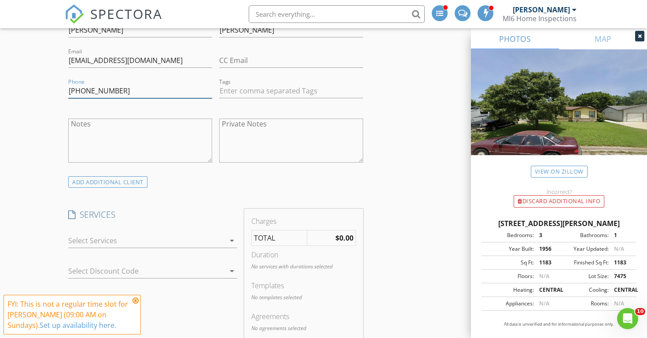
scroll to position [537, 0]
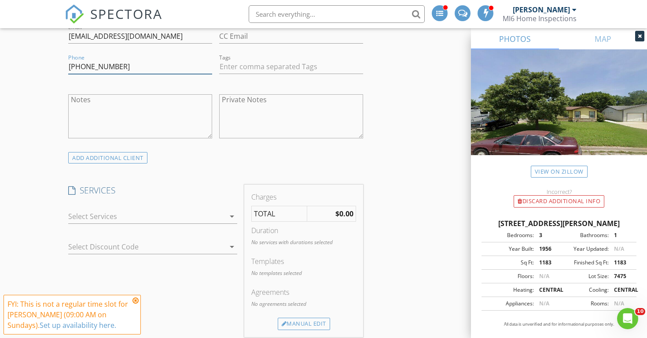
type input "[PHONE_NUMBER]"
click at [233, 215] on icon "arrow_drop_down" at bounding box center [232, 216] width 11 height 11
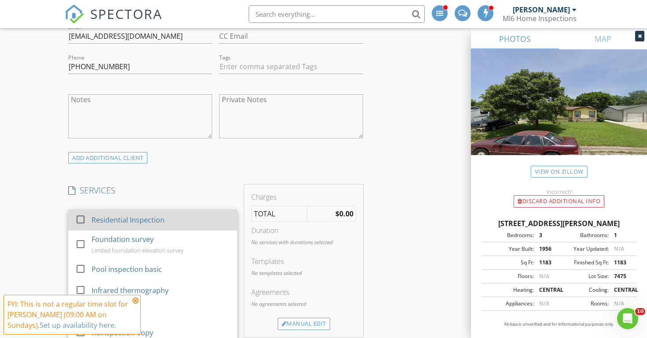
click at [81, 215] on div at bounding box center [80, 219] width 15 height 15
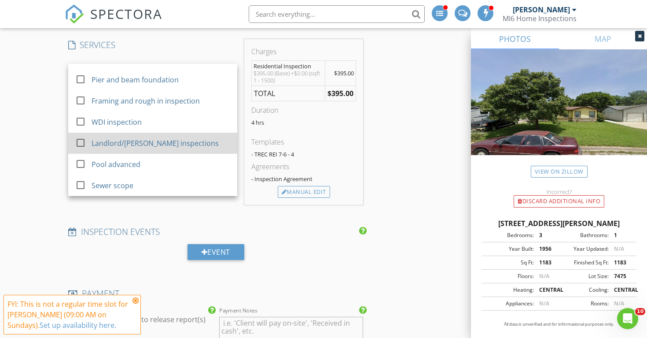
scroll to position [684, 0]
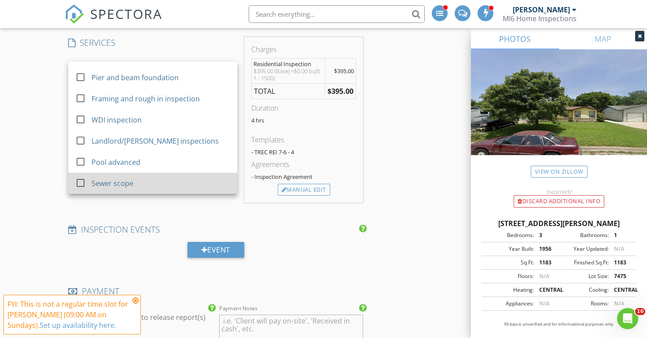
click at [81, 180] on div at bounding box center [80, 182] width 15 height 15
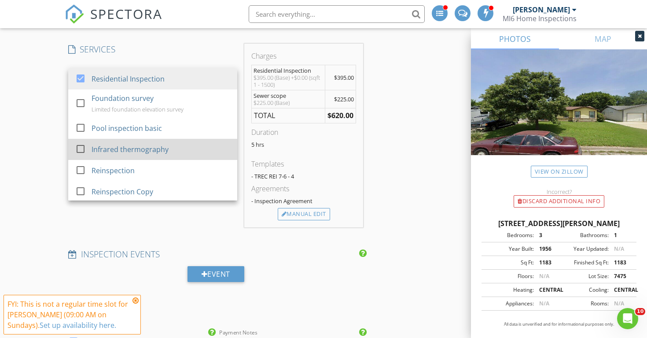
scroll to position [661, 0]
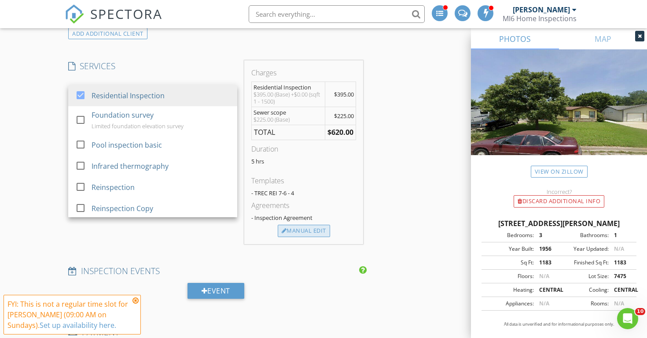
click at [303, 228] on div "Manual Edit" at bounding box center [304, 230] width 52 height 12
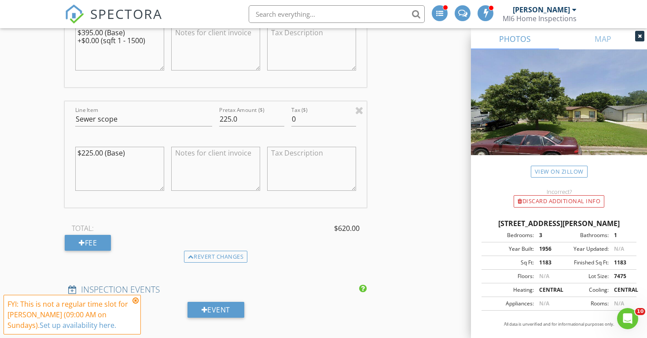
scroll to position [829, 0]
click at [96, 238] on div "Fee" at bounding box center [88, 241] width 46 height 16
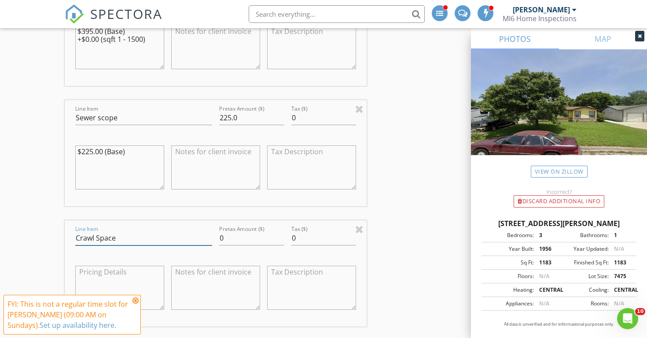
type input "Crawl Space"
drag, startPoint x: 228, startPoint y: 233, endPoint x: 219, endPoint y: 233, distance: 9.2
click at [219, 233] on div "Pretax Amount ($) 0" at bounding box center [252, 239] width 72 height 30
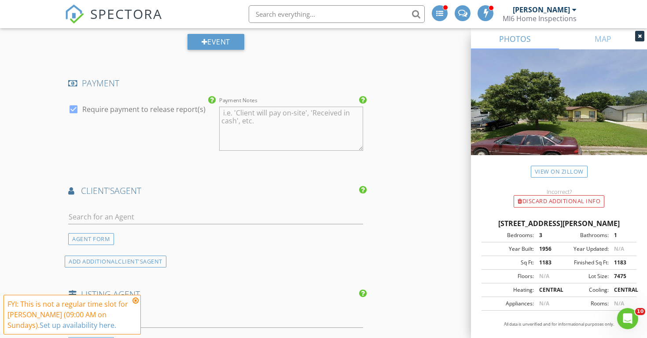
scroll to position [1215, 0]
type input "150.00"
click at [136, 301] on icon at bounding box center [135, 300] width 6 height 7
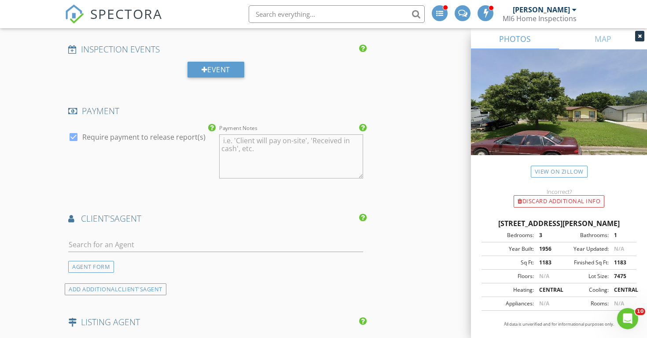
scroll to position [1190, 0]
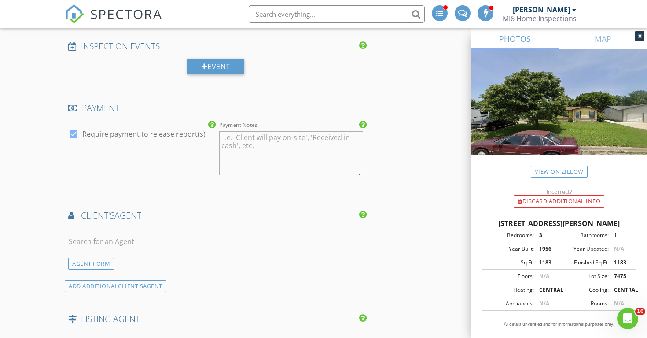
click at [85, 239] on input "text" at bounding box center [215, 241] width 295 height 15
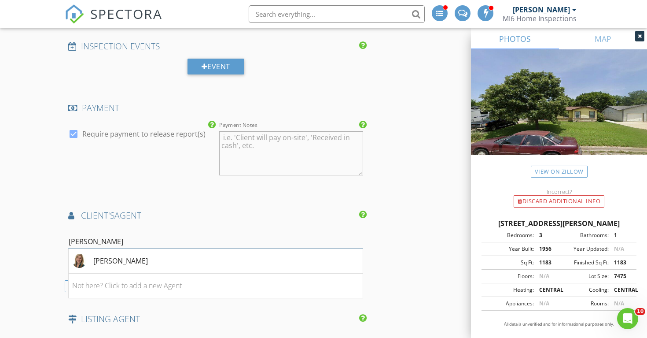
drag, startPoint x: 85, startPoint y: 239, endPoint x: 62, endPoint y: 237, distance: 23.9
type input "Ashley"
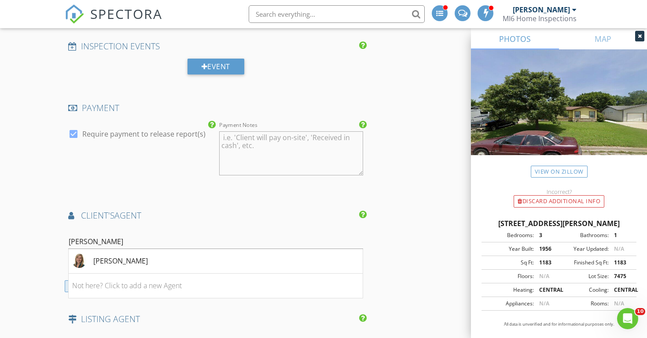
click at [66, 282] on div "ADD ADDITIONAL client's AGENT" at bounding box center [116, 286] width 102 height 12
drag, startPoint x: 142, startPoint y: 258, endPoint x: 79, endPoint y: 250, distance: 63.4
click at [79, 250] on li "Ashley Aguilar" at bounding box center [216, 261] width 294 height 25
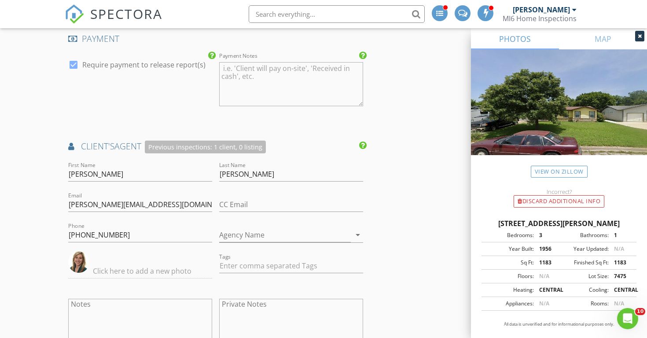
scroll to position [1261, 0]
click at [71, 144] on icon at bounding box center [71, 145] width 6 height 8
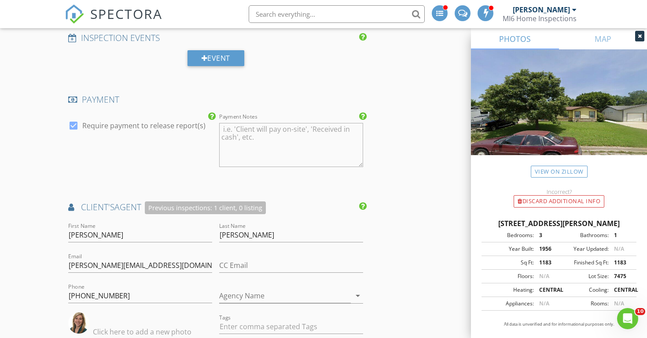
scroll to position [1192, 0]
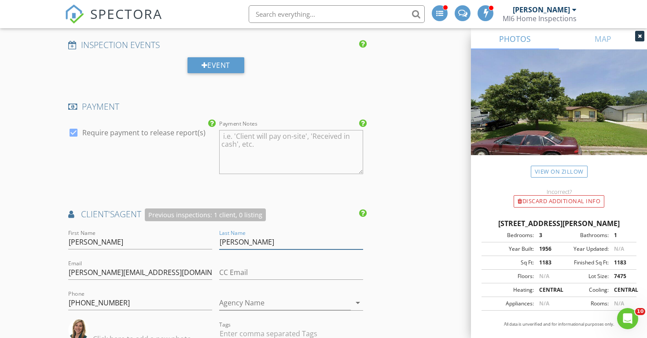
drag, startPoint x: 255, startPoint y: 245, endPoint x: 216, endPoint y: 235, distance: 39.9
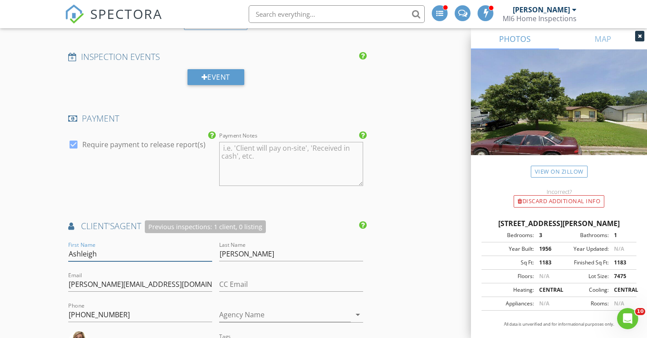
scroll to position [1183, 0]
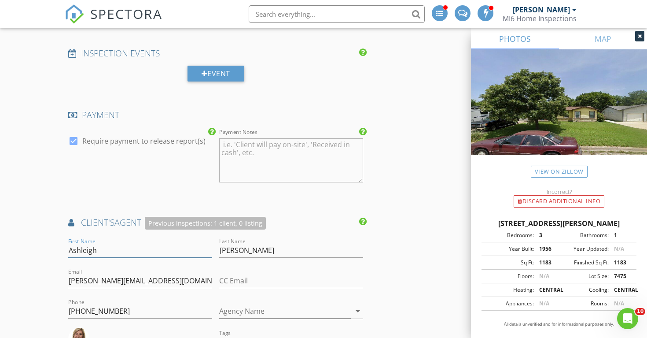
type input "Ashleigh"
drag, startPoint x: 241, startPoint y: 249, endPoint x: 219, endPoint y: 246, distance: 22.5
click at [219, 246] on div "Last Name Aguilar" at bounding box center [291, 251] width 151 height 30
type input "Gerbers"
drag, startPoint x: 154, startPoint y: 281, endPoint x: 69, endPoint y: 272, distance: 85.4
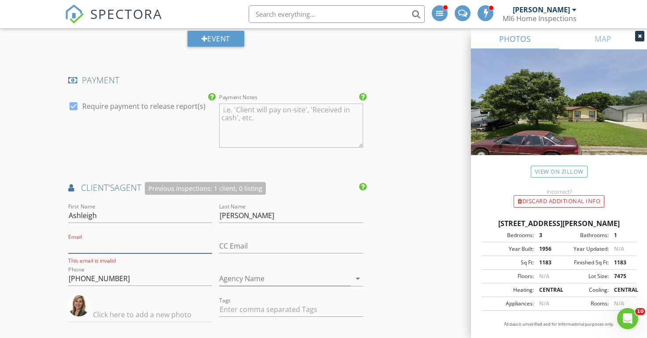
scroll to position [1227, 0]
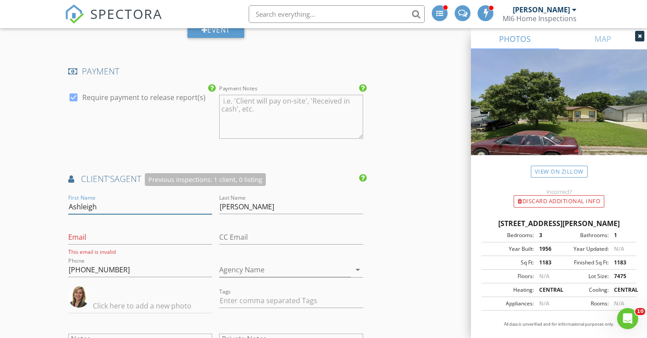
drag, startPoint x: 100, startPoint y: 203, endPoint x: 49, endPoint y: 204, distance: 51.0
drag, startPoint x: 249, startPoint y: 205, endPoint x: 215, endPoint y: 204, distance: 33.5
click at [215, 204] on div "First Name Last Name Gerbers Email This email is invalid CC Email Phone 469-569…" at bounding box center [216, 291] width 302 height 198
drag, startPoint x: 116, startPoint y: 266, endPoint x: 55, endPoint y: 266, distance: 60.3
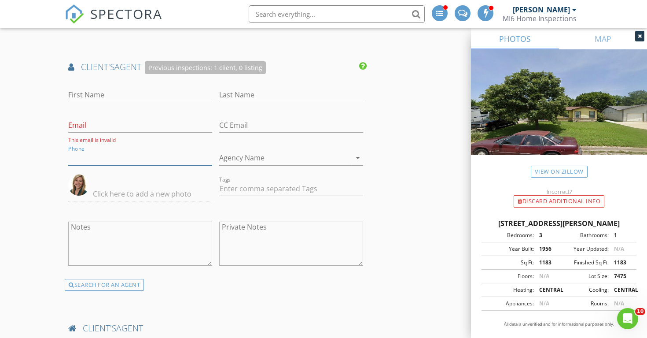
scroll to position [1340, 0]
click at [209, 153] on input "Phone" at bounding box center [140, 156] width 144 height 15
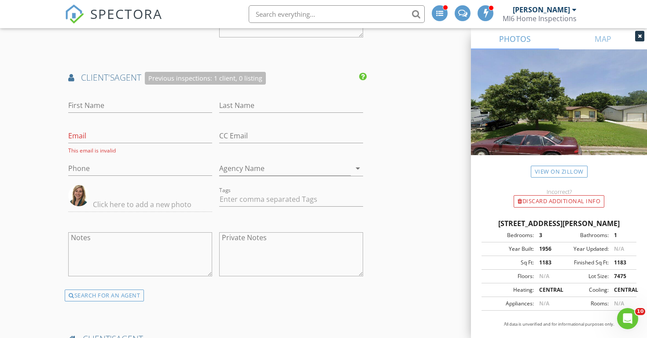
scroll to position [1326, 0]
click at [264, 79] on div "Previous inspections: 1 client, 0 listing" at bounding box center [205, 80] width 121 height 13
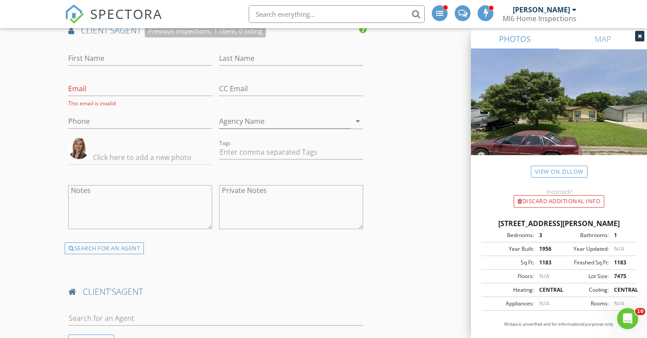
scroll to position [1381, 0]
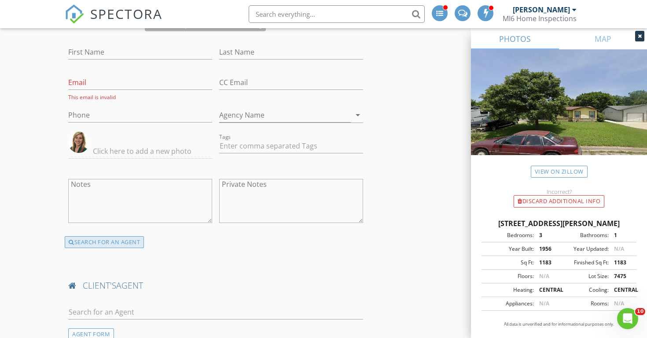
click at [104, 240] on div "SEARCH FOR AN AGENT" at bounding box center [104, 242] width 79 height 12
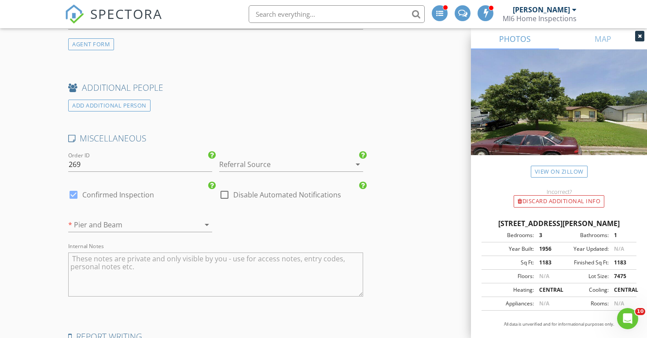
scroll to position [1607, 0]
click at [358, 157] on icon "arrow_drop_down" at bounding box center [357, 162] width 11 height 11
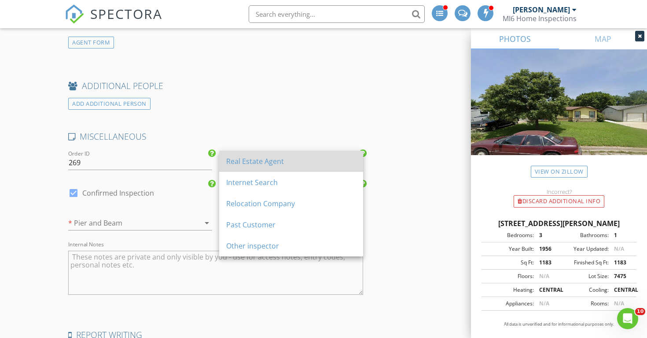
click at [271, 164] on div "Real Estate Agent" at bounding box center [291, 161] width 130 height 11
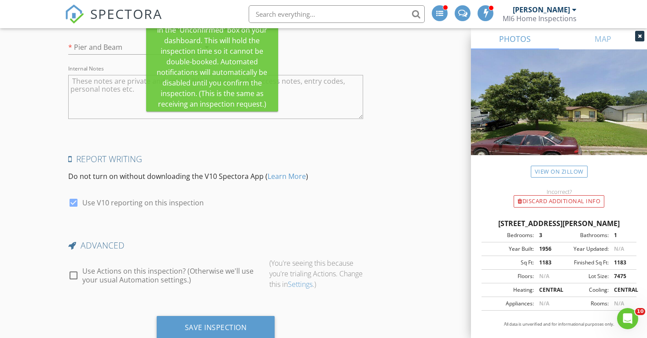
scroll to position [1806, 0]
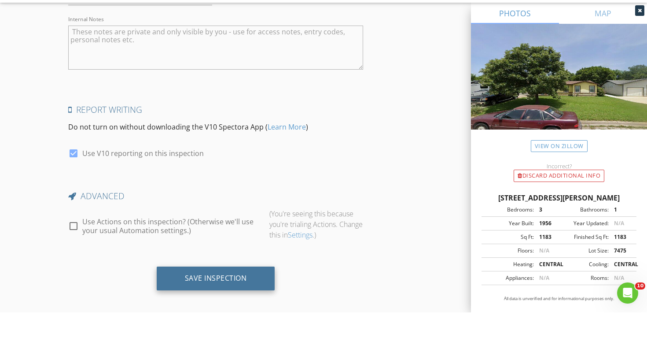
drag, startPoint x: 207, startPoint y: 271, endPoint x: 195, endPoint y: 282, distance: 16.2
click at [205, 299] on div "Save Inspection" at bounding box center [216, 303] width 62 height 9
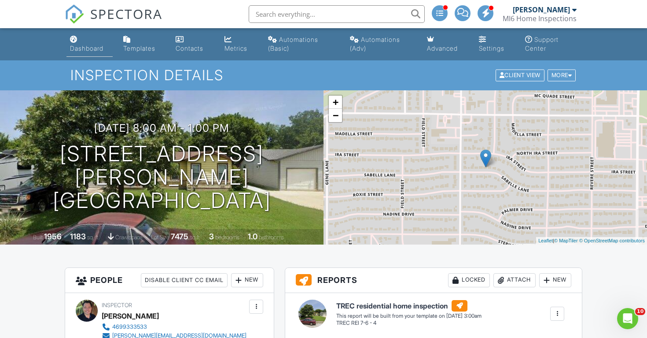
click at [87, 49] on div "Dashboard" at bounding box center [86, 47] width 33 height 7
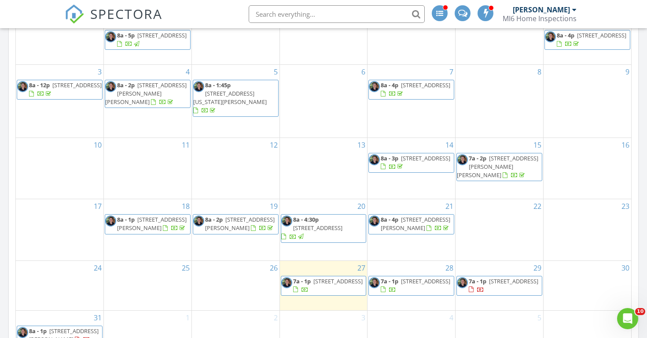
scroll to position [464, 0]
